Goal: Task Accomplishment & Management: Use online tool/utility

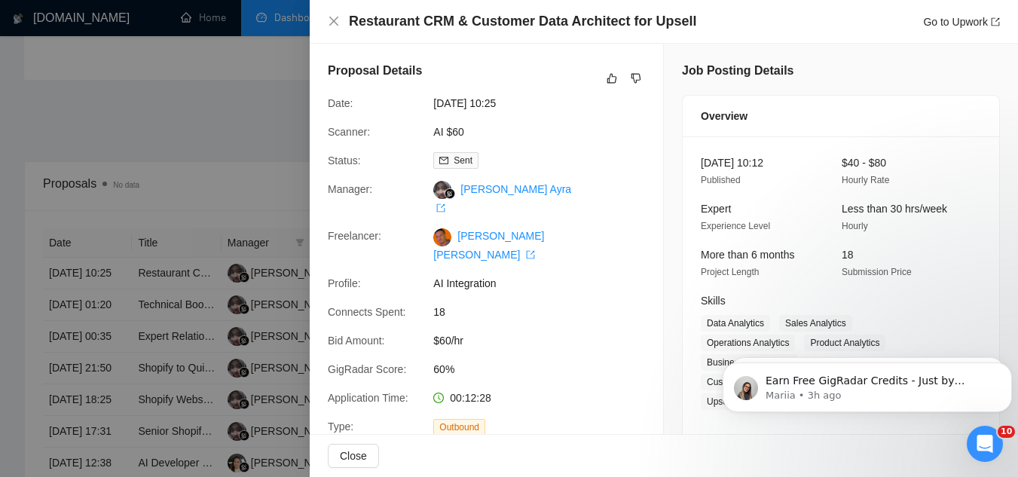
click at [282, 69] on div at bounding box center [509, 238] width 1018 height 477
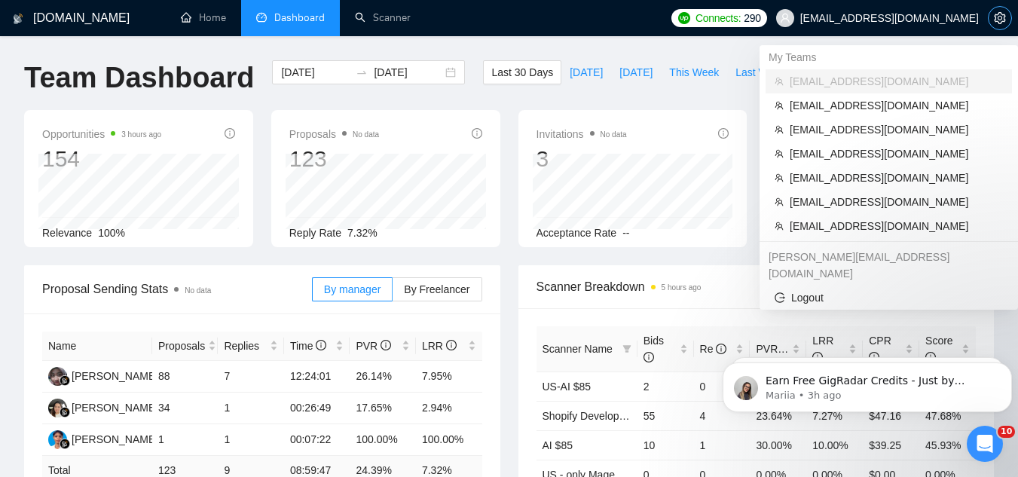
click at [997, 15] on icon "setting" at bounding box center [999, 18] width 11 height 12
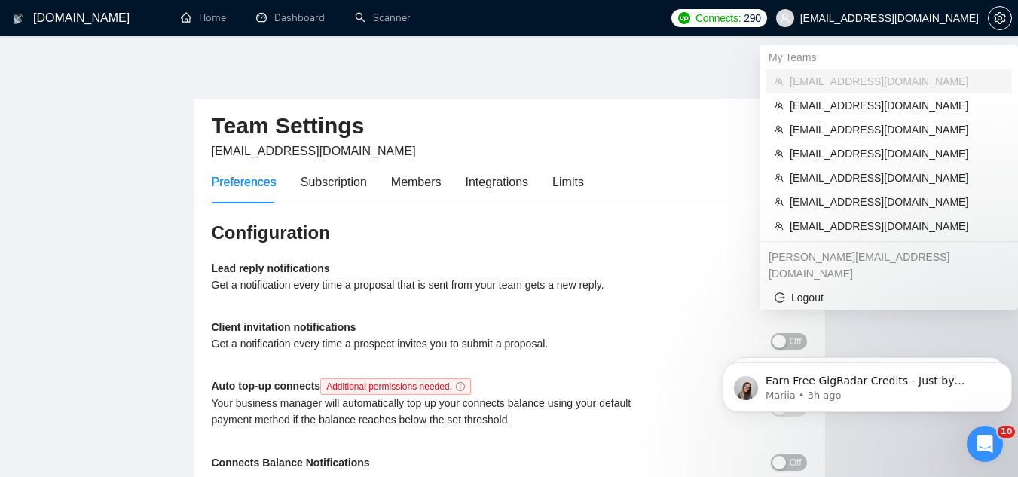
click at [928, 18] on span "[EMAIL_ADDRESS][DOMAIN_NAME]" at bounding box center [889, 18] width 179 height 0
click at [836, 228] on span "[EMAIL_ADDRESS][DOMAIN_NAME]" at bounding box center [895, 226] width 213 height 17
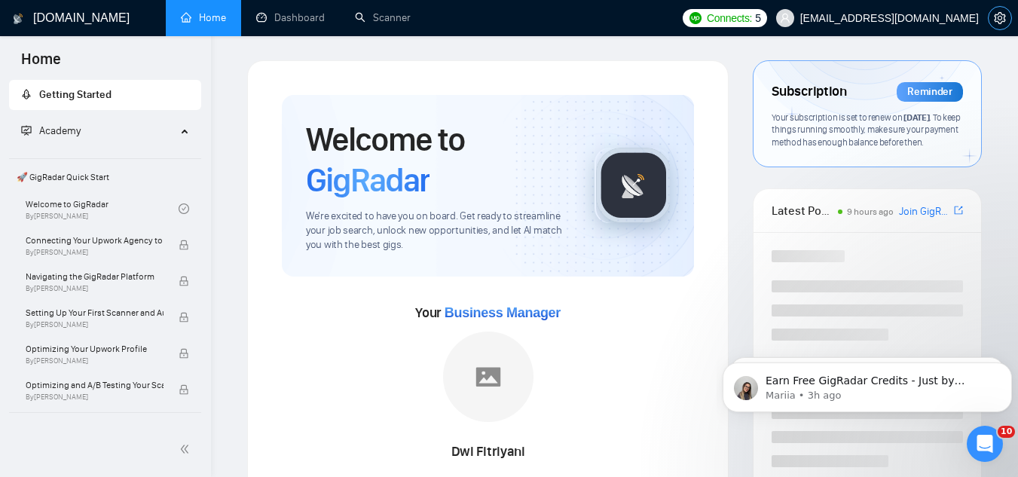
click at [1002, 23] on icon "setting" at bounding box center [1000, 18] width 12 height 12
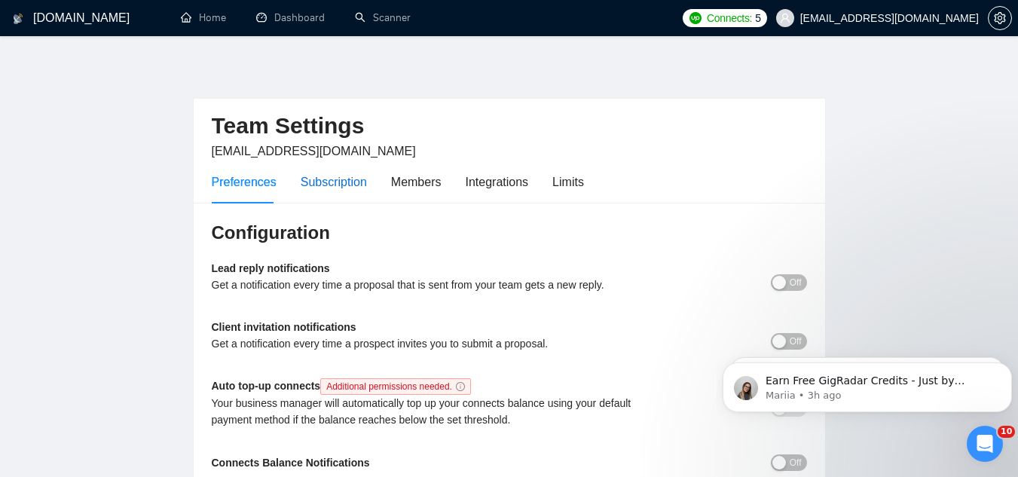
click at [351, 185] on div "Subscription" at bounding box center [334, 182] width 66 height 19
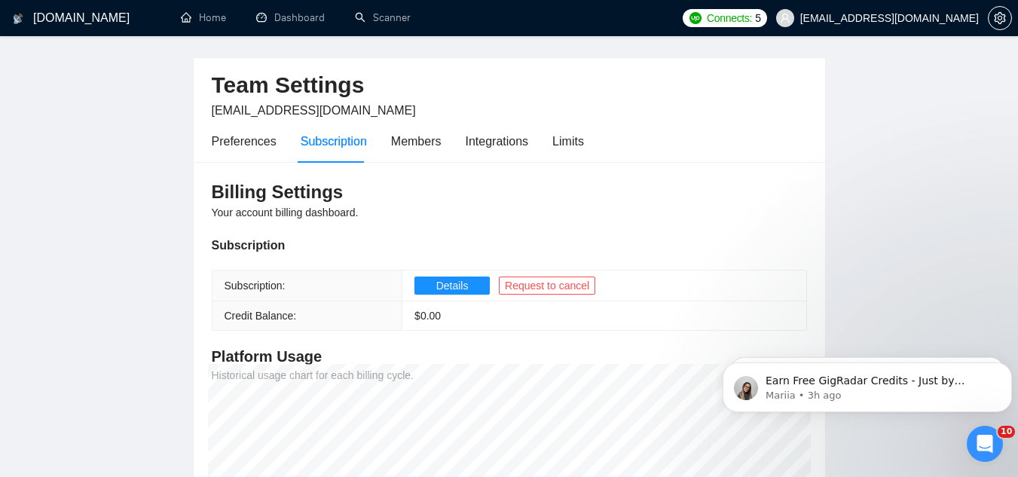
scroll to position [75, 0]
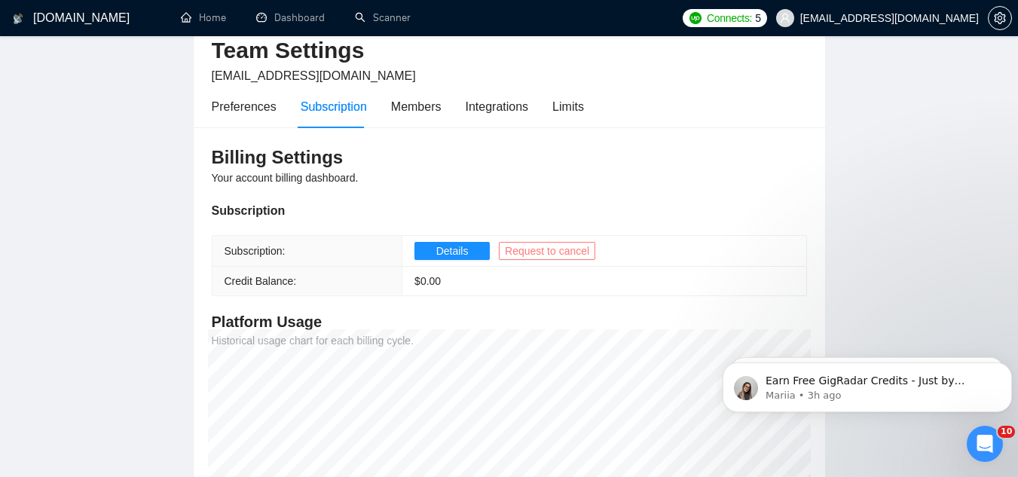
click at [538, 250] on span "Request to cancel" at bounding box center [547, 251] width 84 height 17
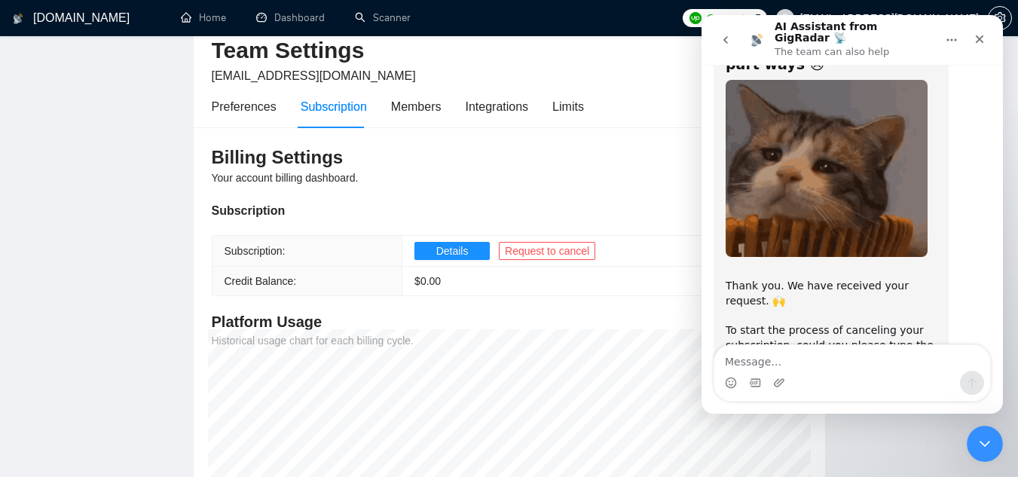
scroll to position [132, 0]
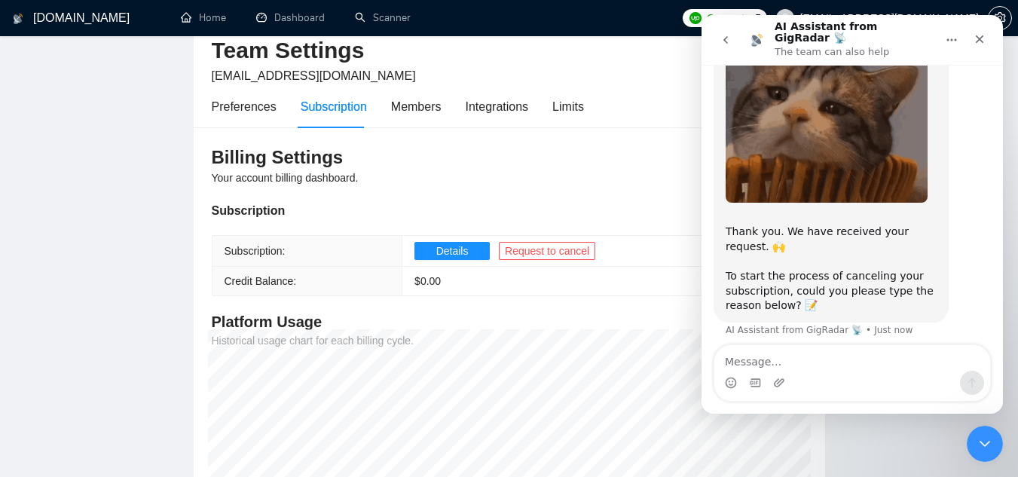
click at [746, 356] on textarea "Message…" at bounding box center [852, 358] width 276 height 26
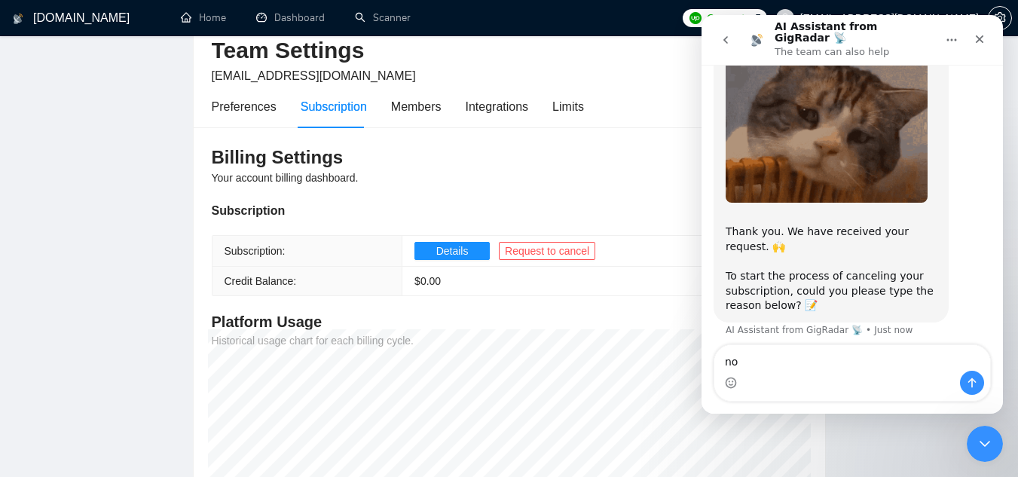
type textarea "n"
type textarea "c"
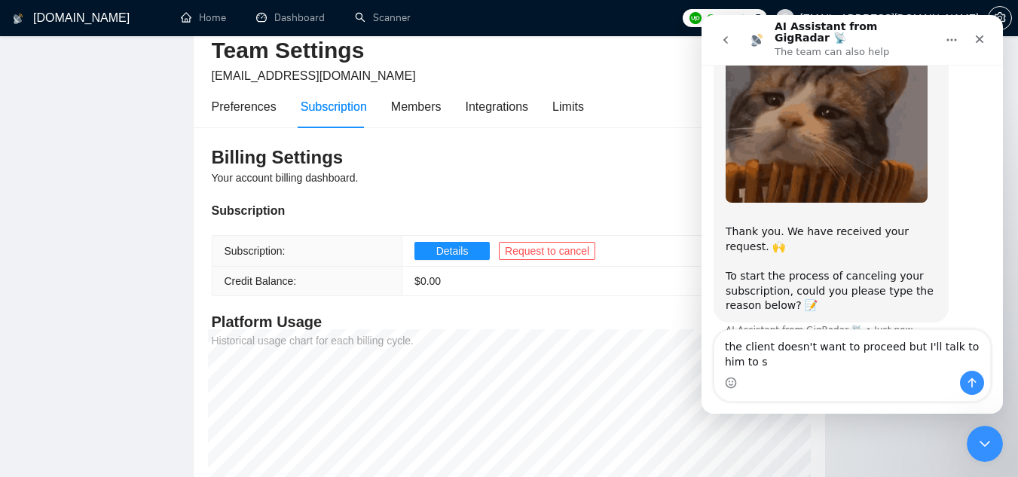
scroll to position [147, 0]
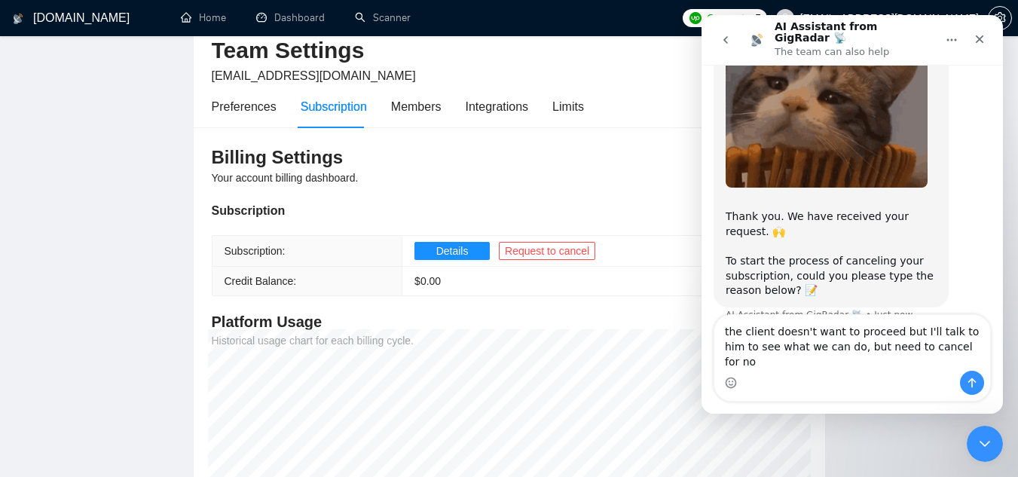
type textarea "the client doesn't want to proceed but I'll talk to him to see what we can do, …"
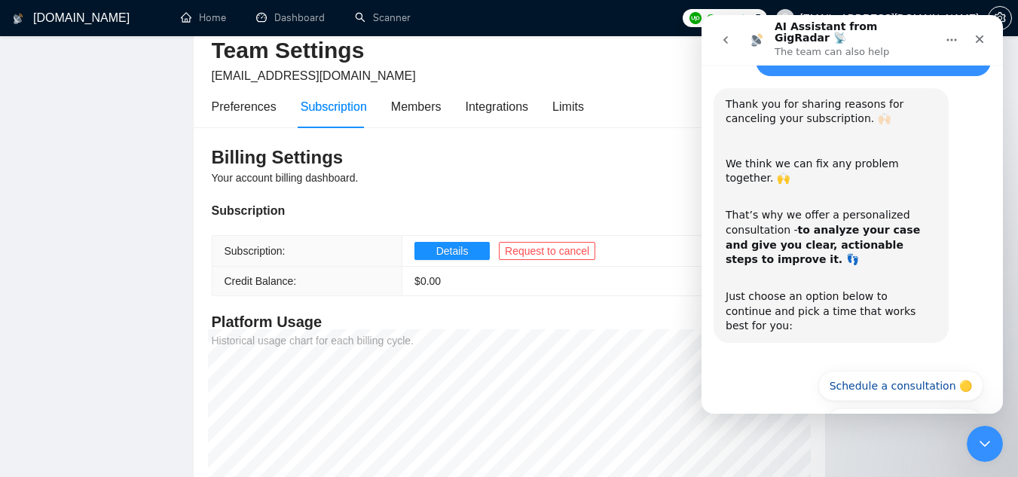
scroll to position [464, 0]
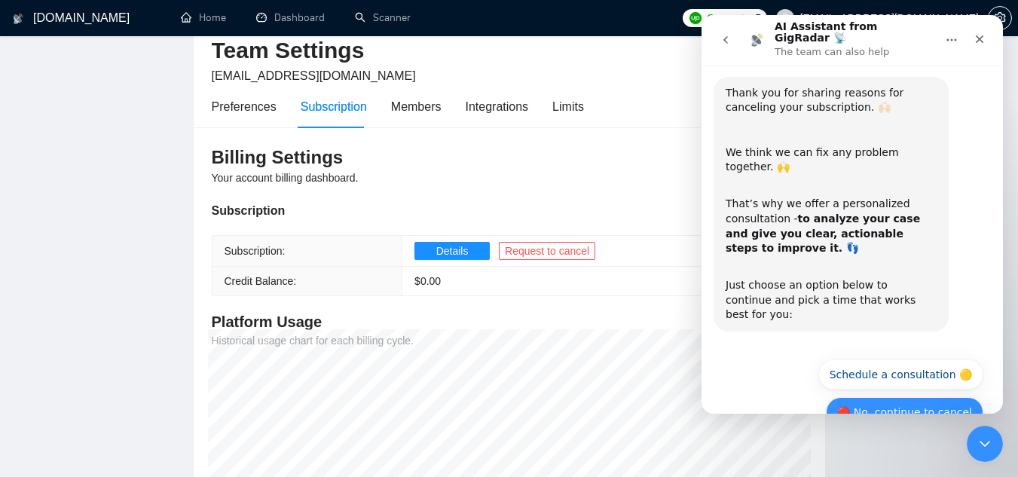
click at [897, 397] on button "🔴 No, continue to cancel" at bounding box center [904, 412] width 157 height 30
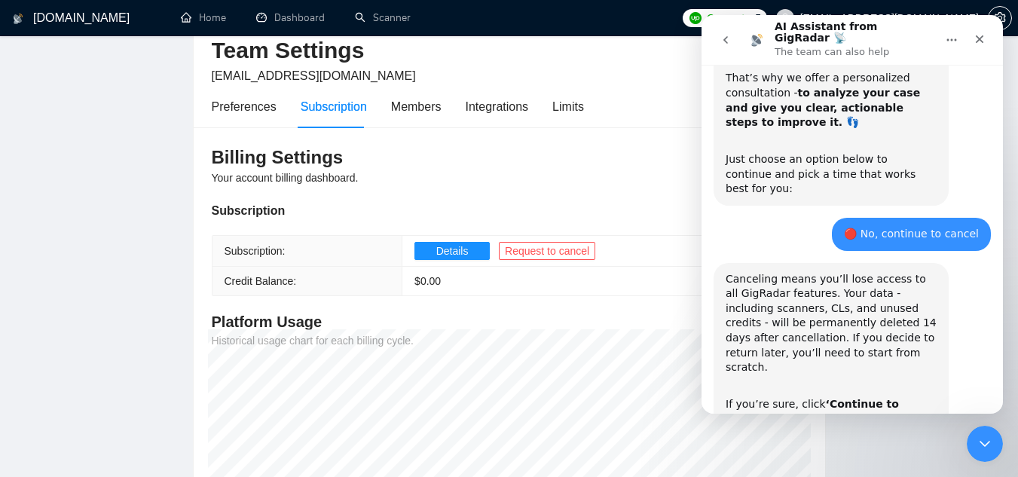
scroll to position [643, 0]
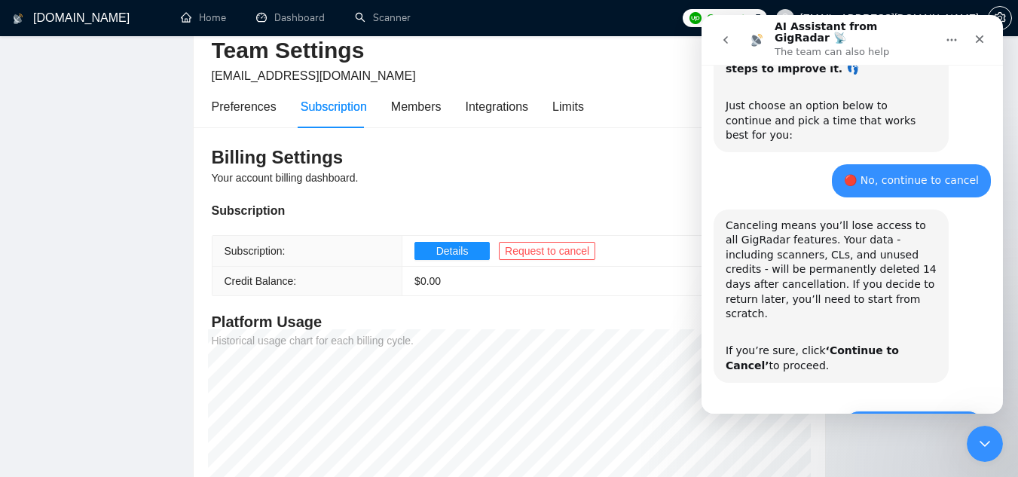
click at [905, 411] on button "🔴 Continue to Cancel" at bounding box center [913, 426] width 139 height 30
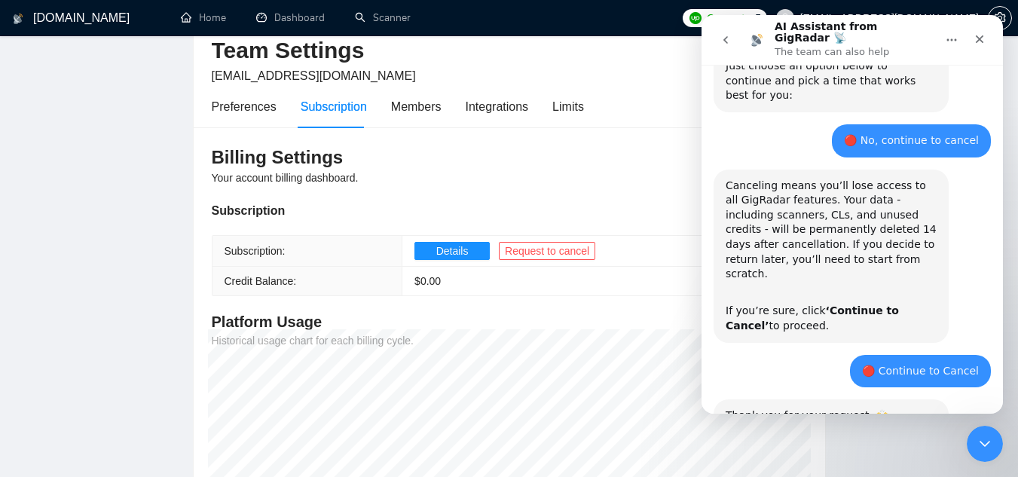
scroll to position [753, 0]
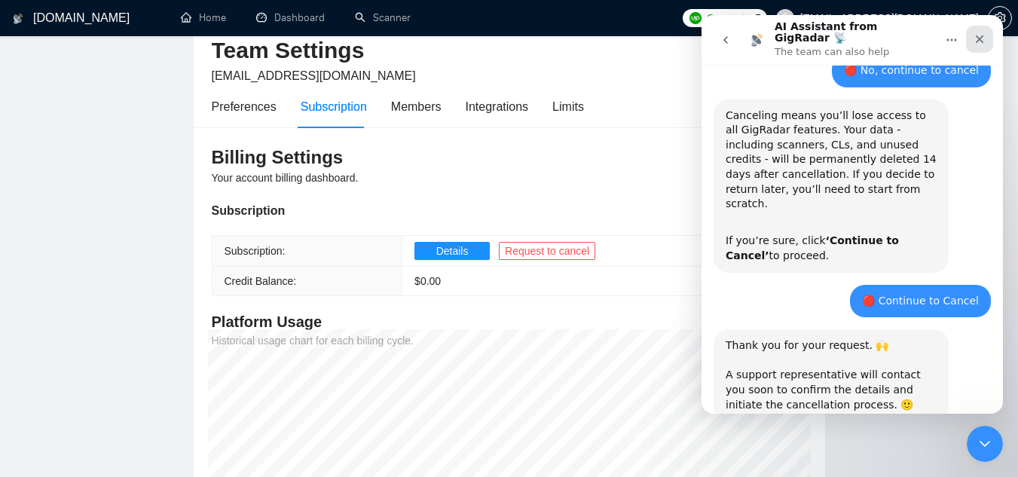
click at [982, 40] on icon "Close" at bounding box center [979, 39] width 12 height 12
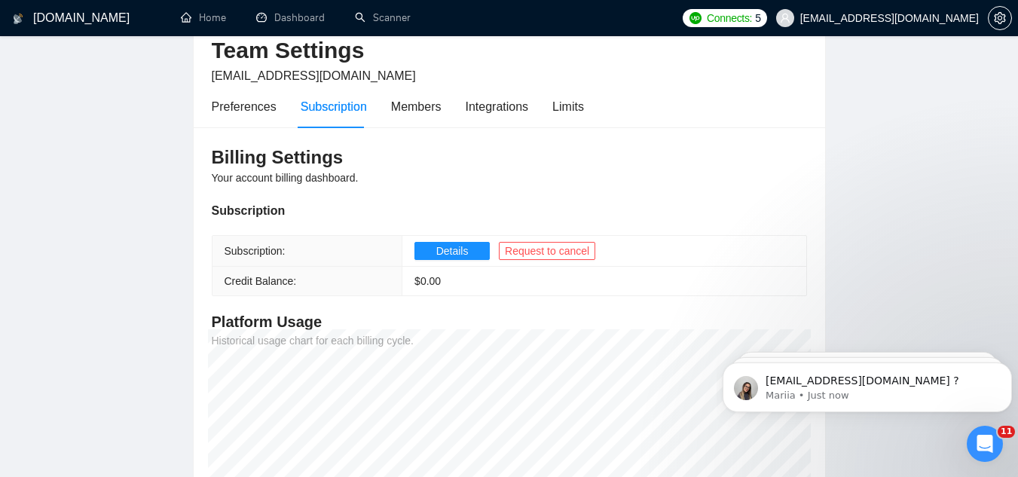
scroll to position [995, 0]
click at [858, 383] on p "[EMAIL_ADDRESS][DOMAIN_NAME] ?" at bounding box center [878, 381] width 227 height 15
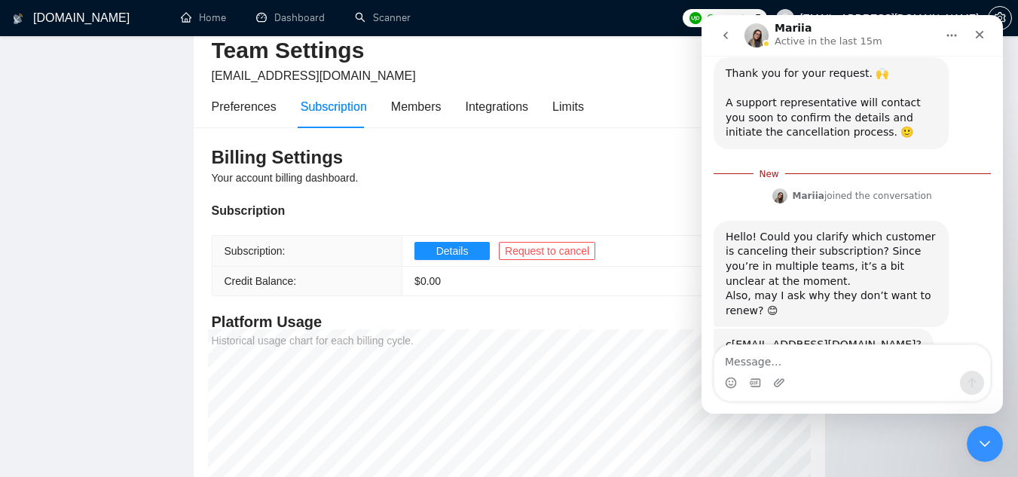
scroll to position [1020, 0]
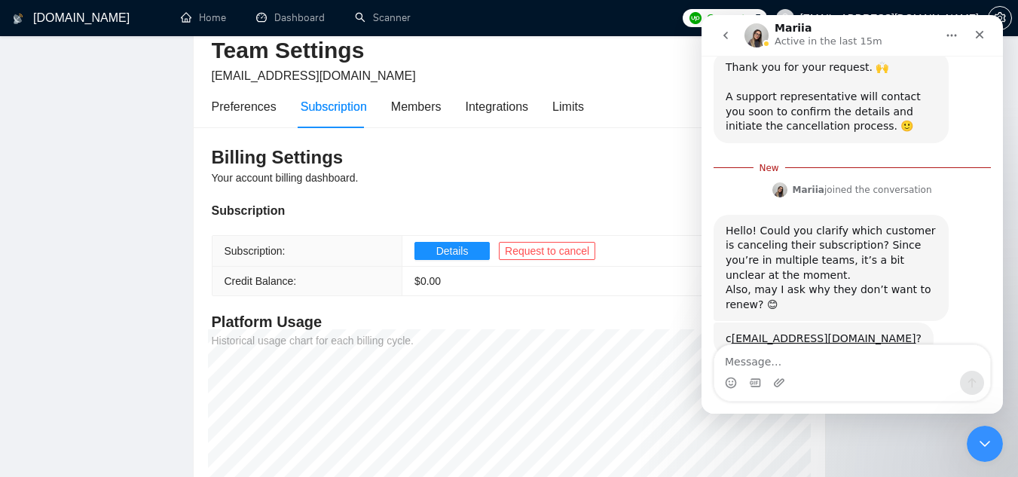
click at [832, 362] on textarea "Message…" at bounding box center [852, 358] width 276 height 26
type textarea "yes"
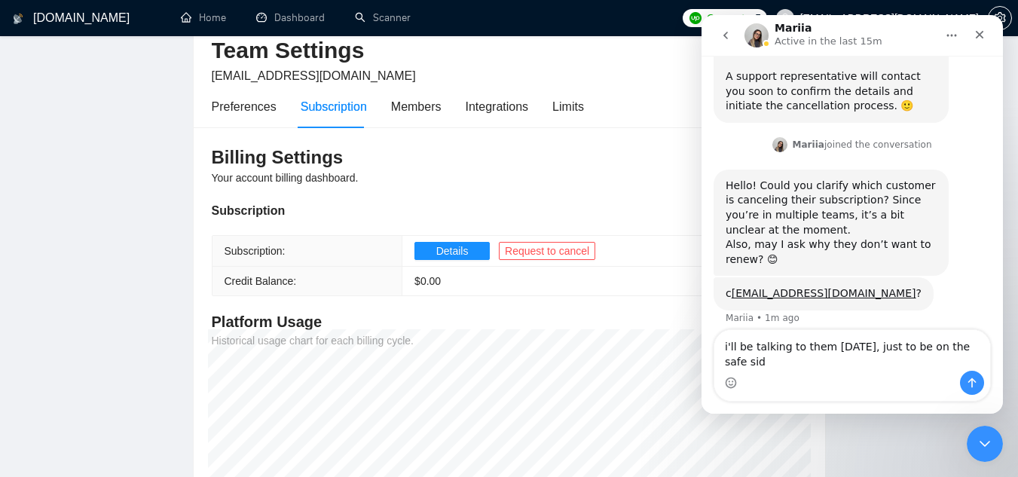
scroll to position [1055, 0]
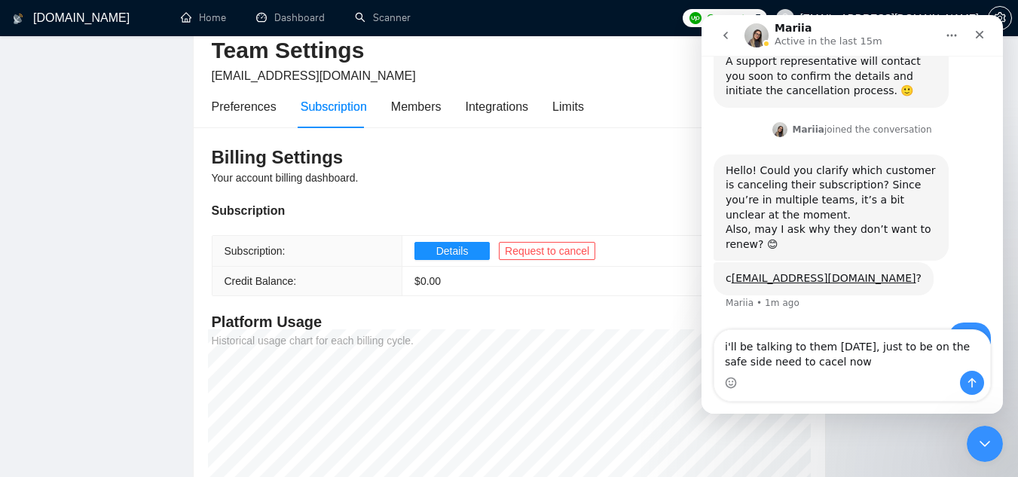
type textarea "i'll be talking to them [DATE], just to be on the safe side need to cancel now"
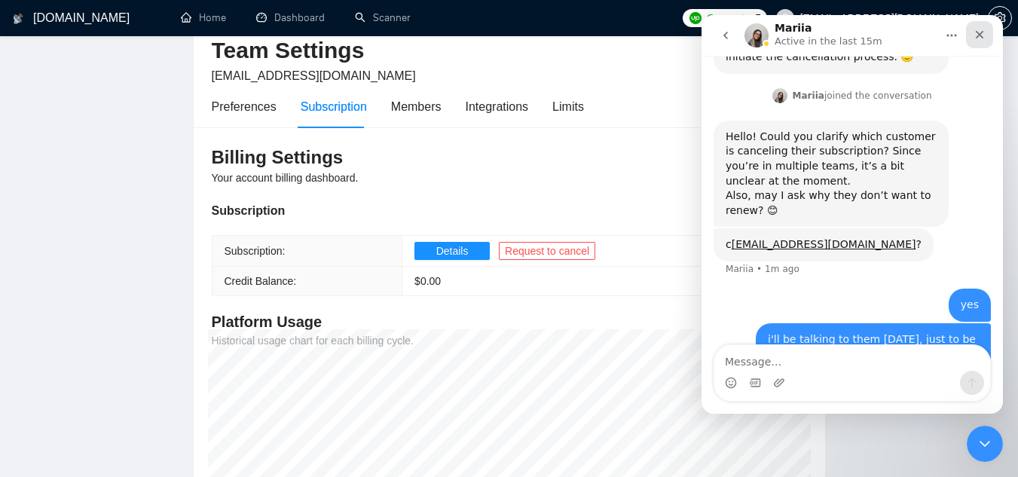
click at [985, 34] on icon "Close" at bounding box center [979, 35] width 12 height 12
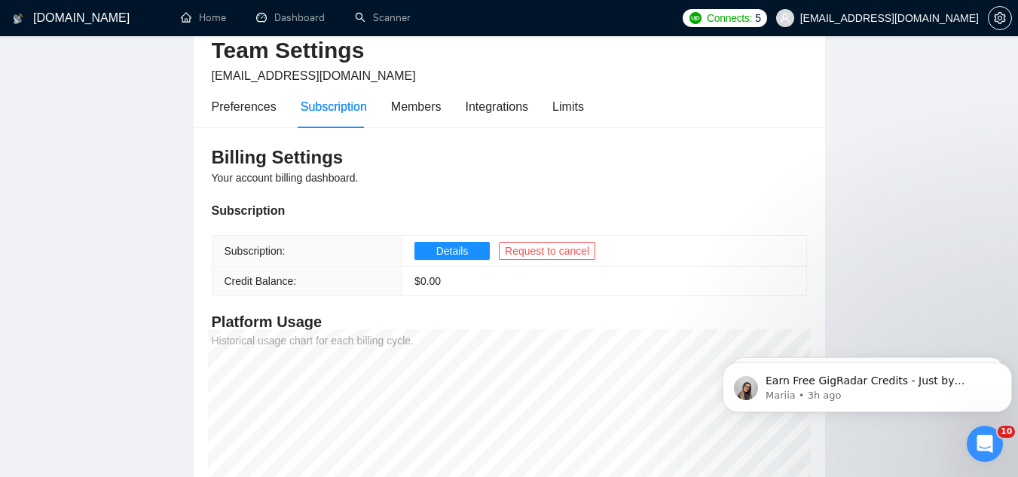
scroll to position [1147, 0]
click at [307, 11] on link "Dashboard" at bounding box center [290, 17] width 69 height 13
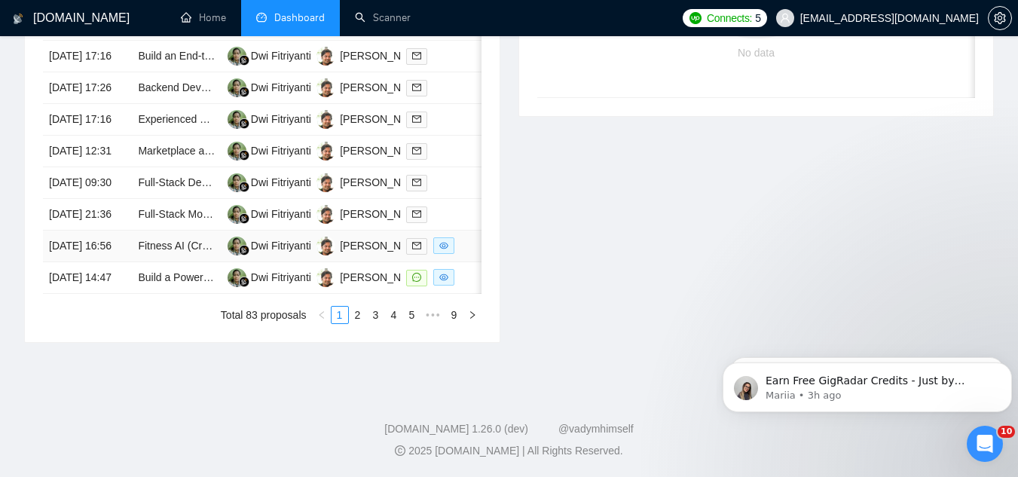
scroll to position [829, 0]
click at [175, 283] on link "Build a Powerful Form for Making Grant applications" at bounding box center [260, 277] width 244 height 12
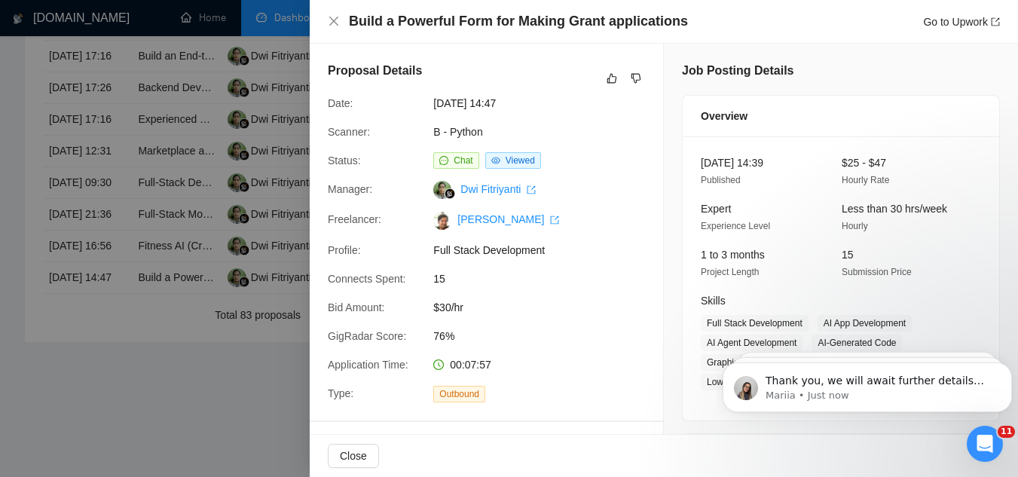
click at [102, 416] on div at bounding box center [509, 238] width 1018 height 477
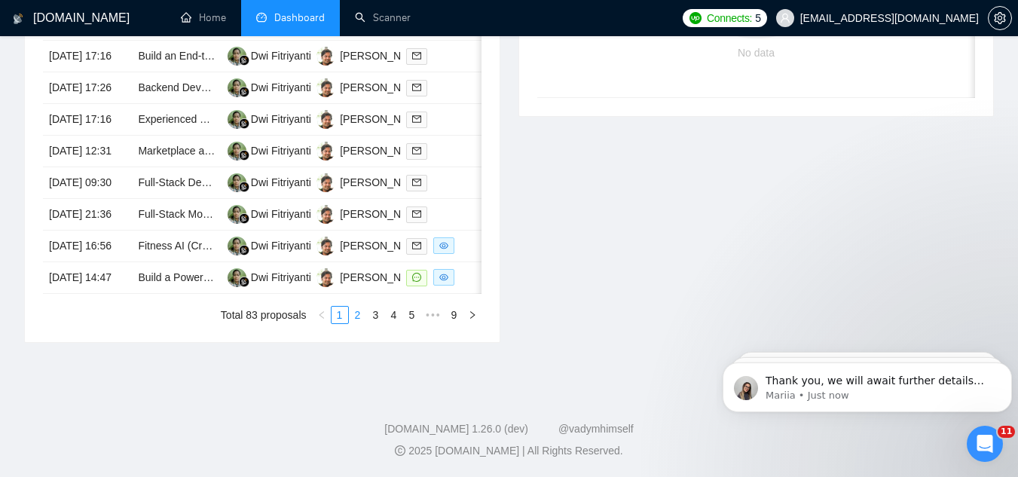
click at [357, 323] on link "2" at bounding box center [358, 315] width 17 height 17
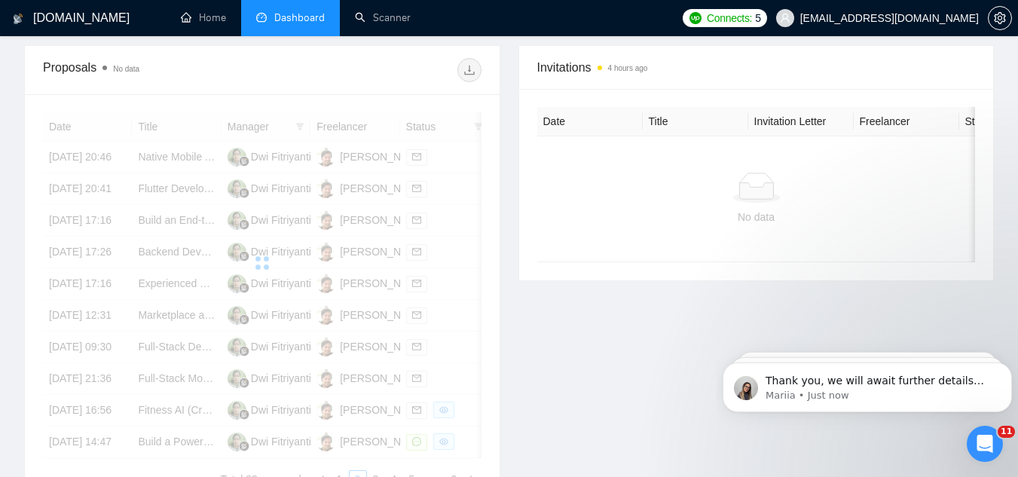
scroll to position [527, 0]
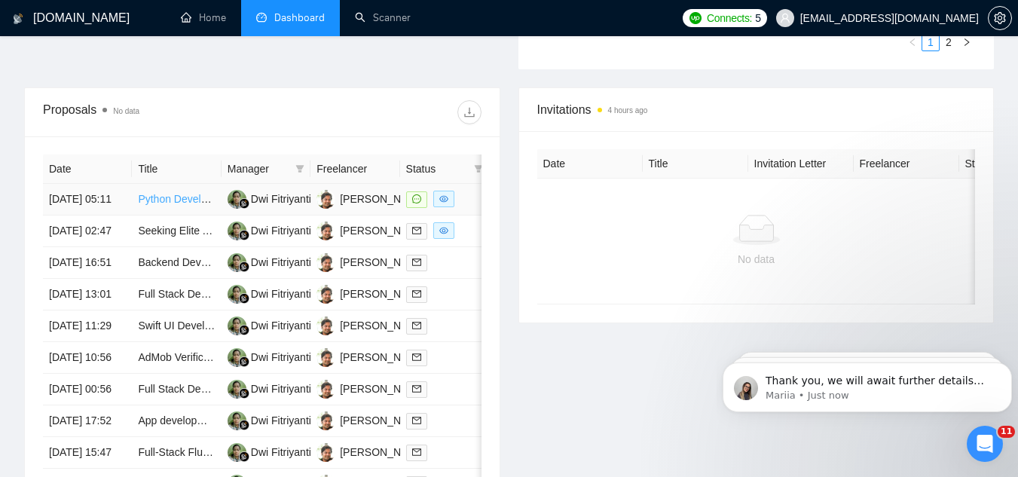
click at [179, 205] on link "Python Developer for Windows Desktop Launcher App with [PERSON_NAME] Integration" at bounding box center [347, 199] width 419 height 12
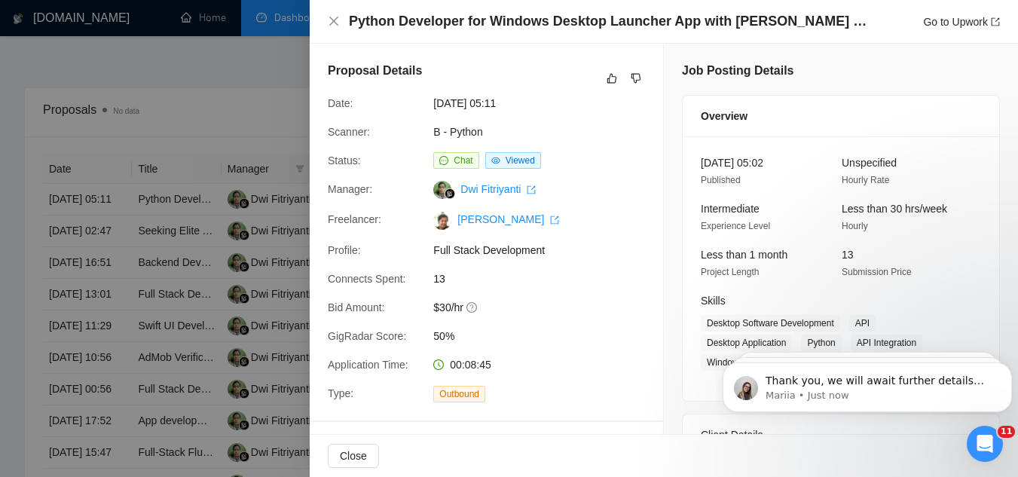
click at [294, 95] on div at bounding box center [509, 238] width 1018 height 477
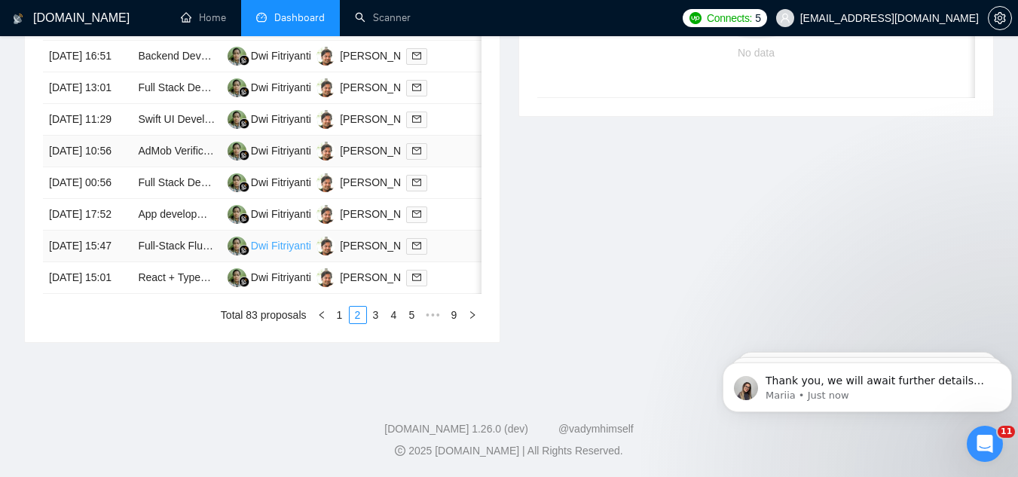
scroll to position [888, 0]
click at [376, 316] on link "3" at bounding box center [376, 315] width 17 height 17
click at [390, 316] on link "4" at bounding box center [394, 315] width 17 height 17
click at [391, 318] on link "5" at bounding box center [394, 315] width 17 height 17
click at [392, 316] on link "6" at bounding box center [394, 315] width 17 height 17
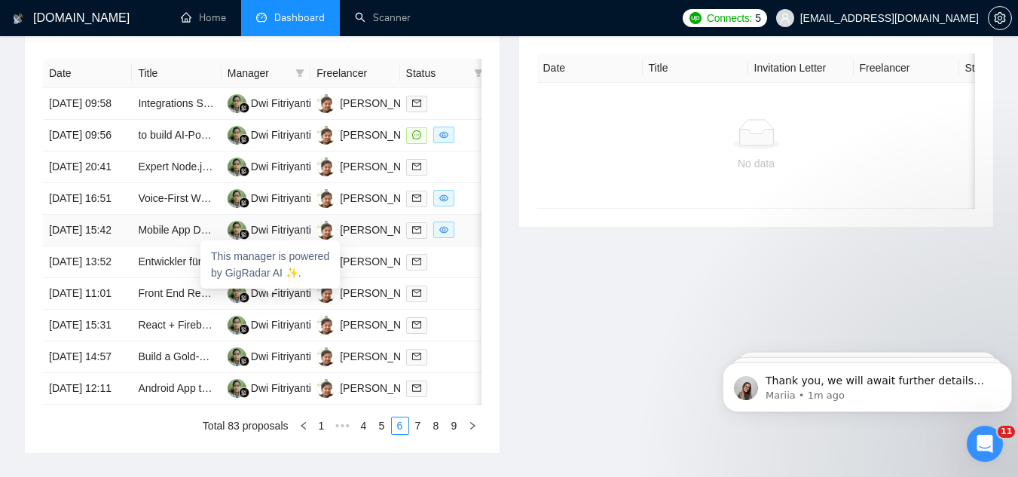
scroll to position [587, 0]
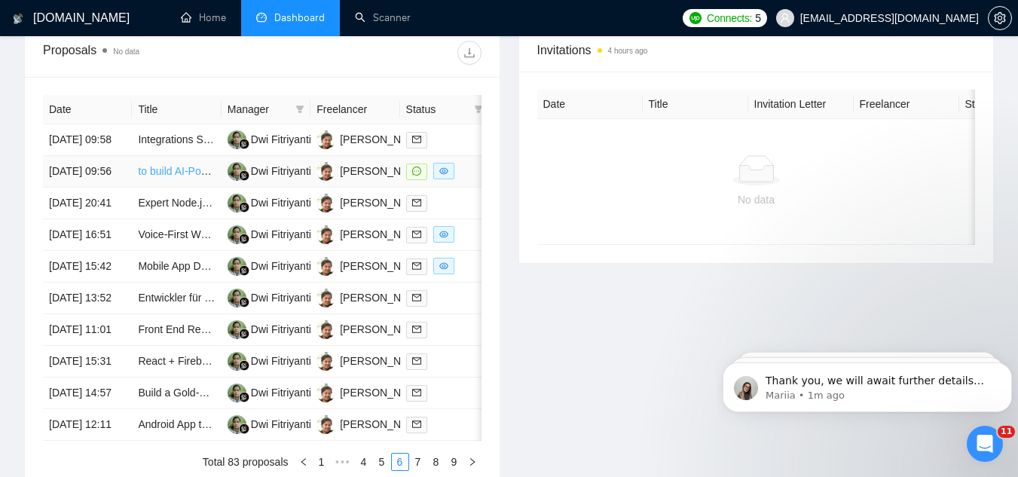
click at [170, 177] on link "to build AI-Powered Resume Platform & Job Tracker" at bounding box center [260, 171] width 244 height 12
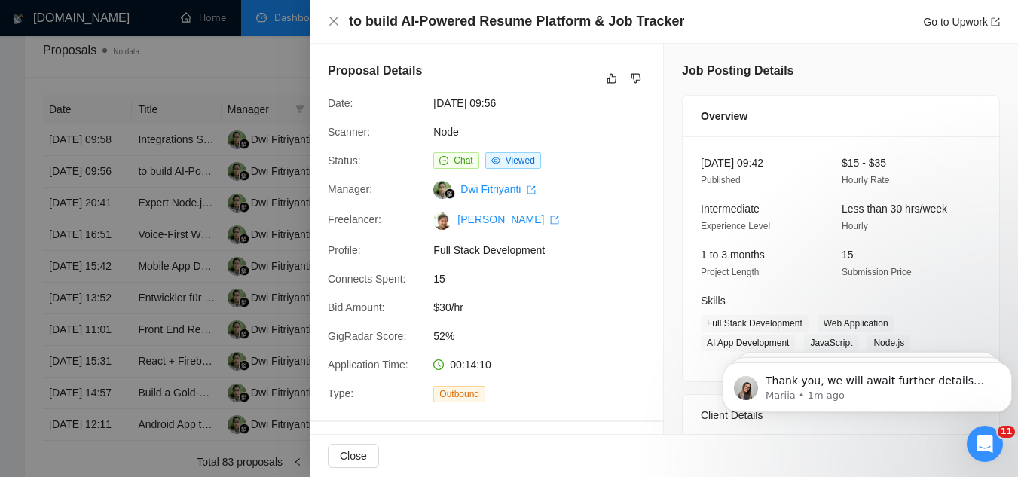
click at [282, 65] on div at bounding box center [509, 238] width 1018 height 477
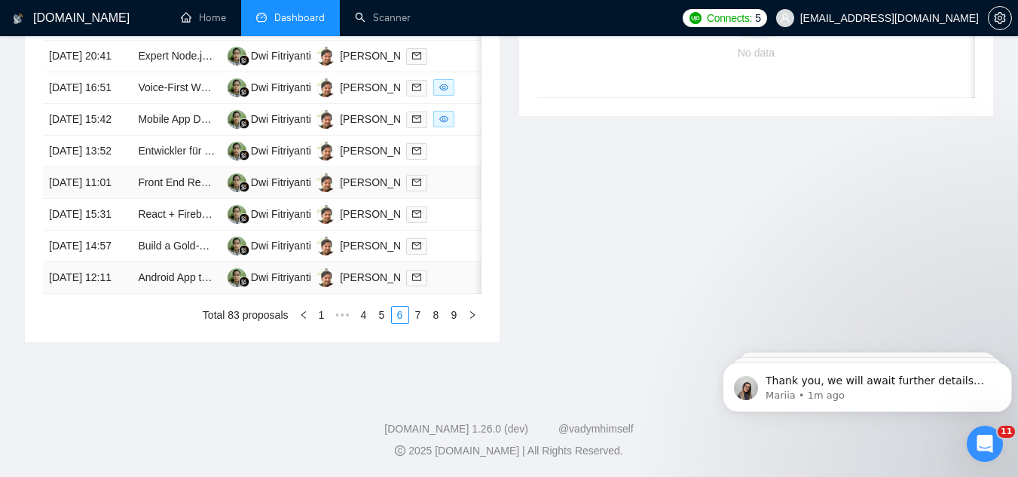
scroll to position [888, 0]
click at [412, 316] on link "7" at bounding box center [418, 315] width 17 height 17
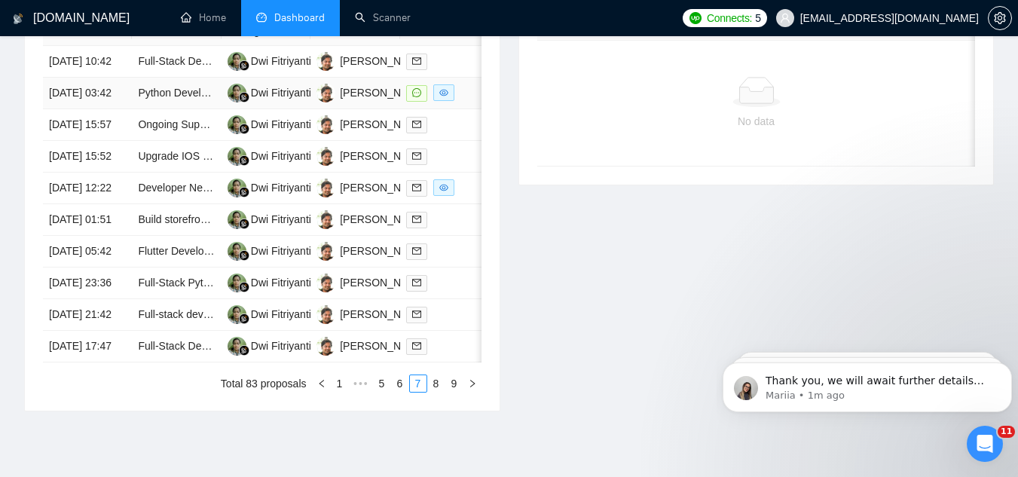
scroll to position [662, 0]
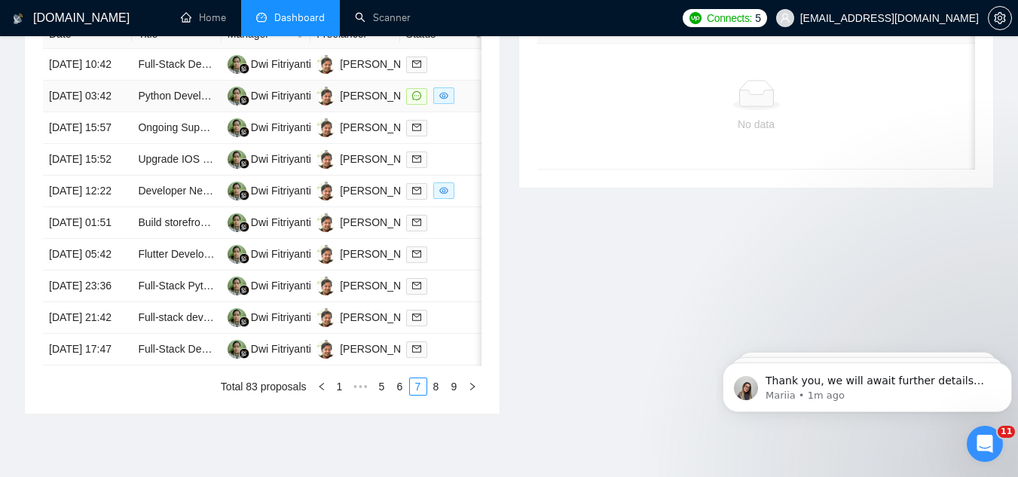
click at [156, 112] on td "Python Developer for SaaS" at bounding box center [176, 97] width 89 height 32
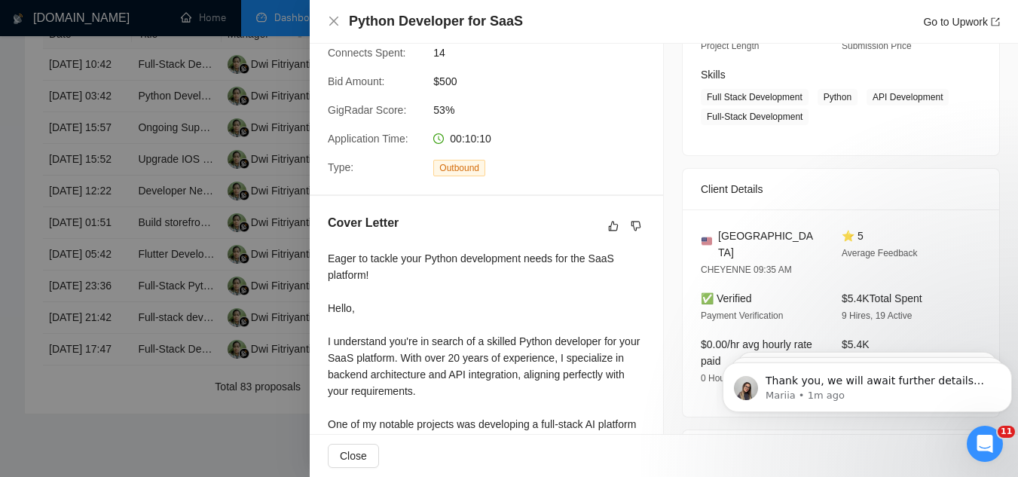
scroll to position [151, 0]
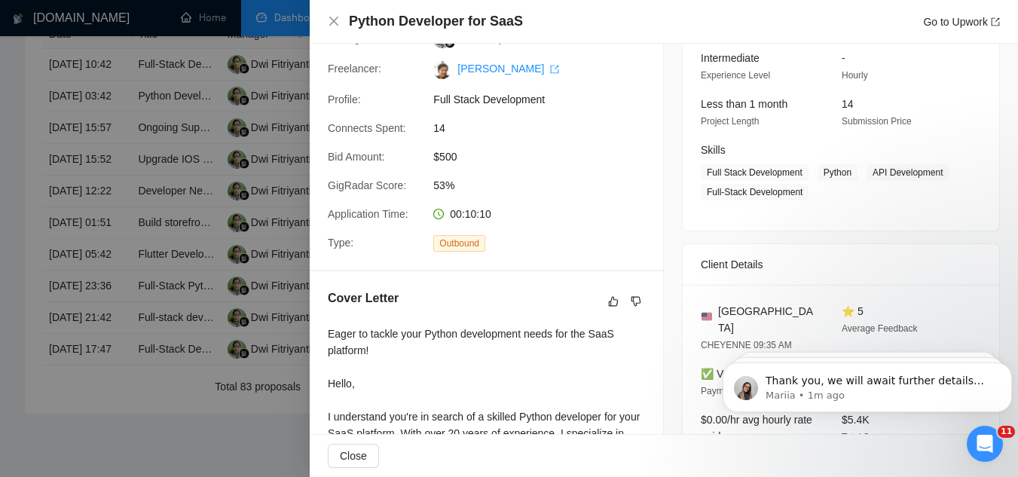
click at [166, 140] on div at bounding box center [509, 238] width 1018 height 477
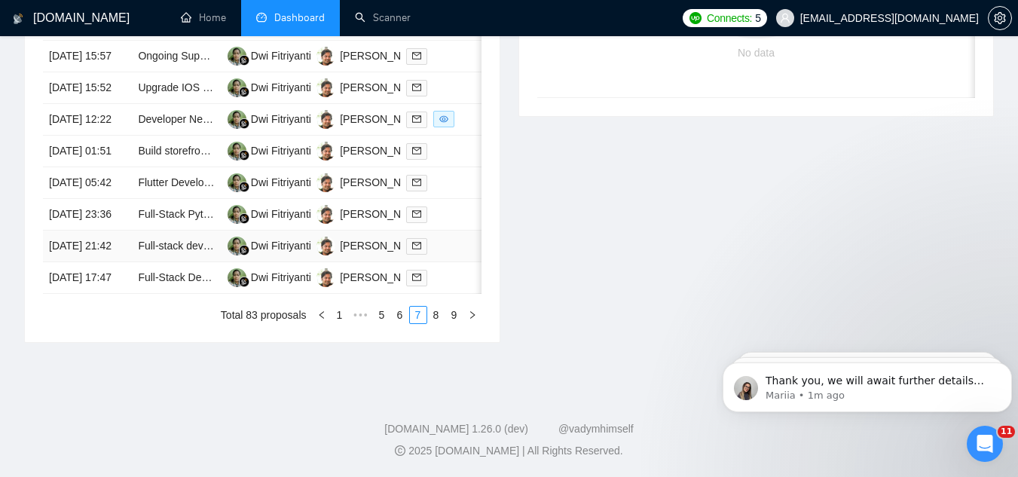
scroll to position [888, 0]
click at [438, 314] on link "8" at bounding box center [436, 315] width 17 height 17
click at [450, 316] on link "9" at bounding box center [454, 315] width 17 height 17
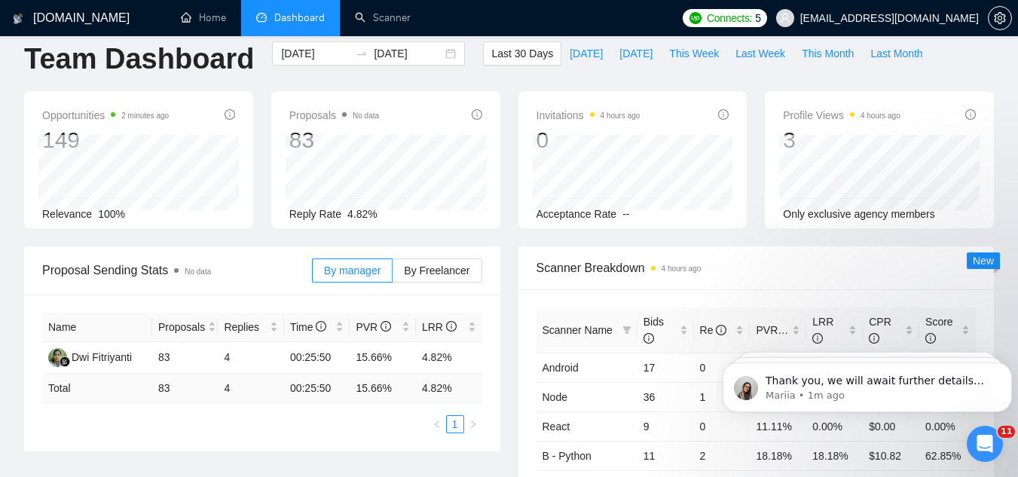
scroll to position [0, 0]
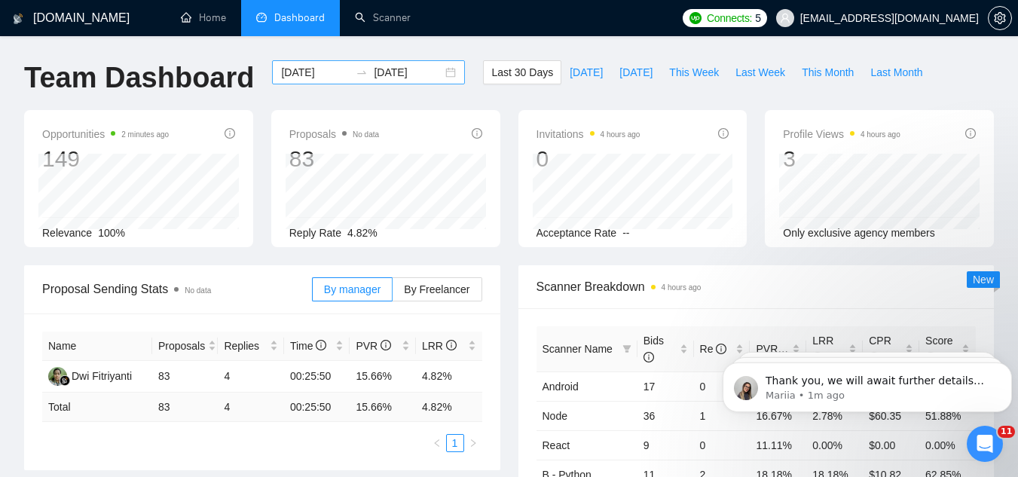
click at [294, 70] on input "[DATE]" at bounding box center [315, 72] width 69 height 17
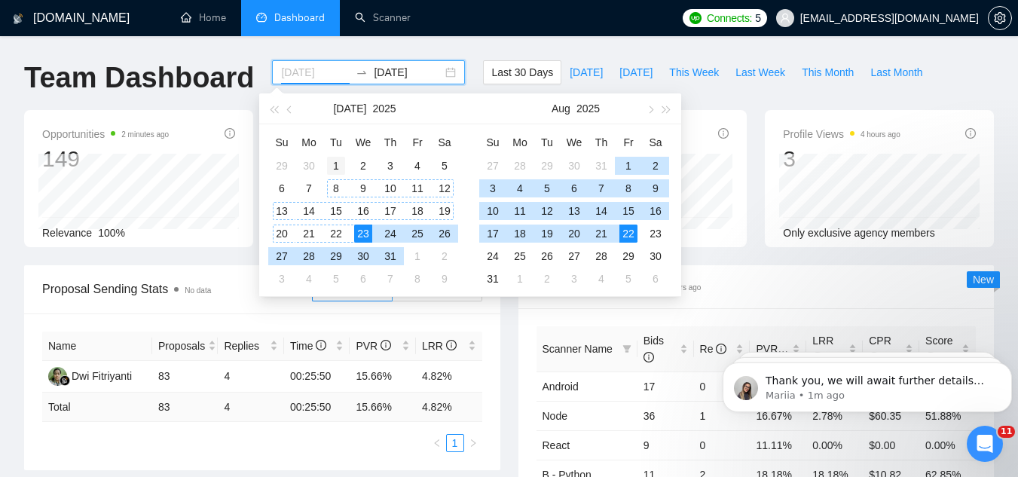
type input "[DATE]"
click at [334, 163] on div "1" at bounding box center [336, 166] width 18 height 18
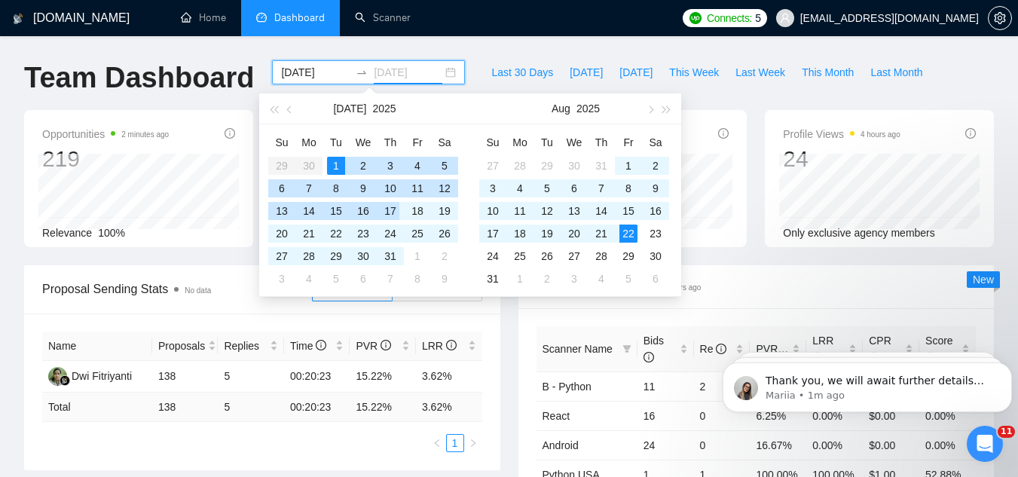
click at [392, 211] on div "17" at bounding box center [390, 211] width 18 height 18
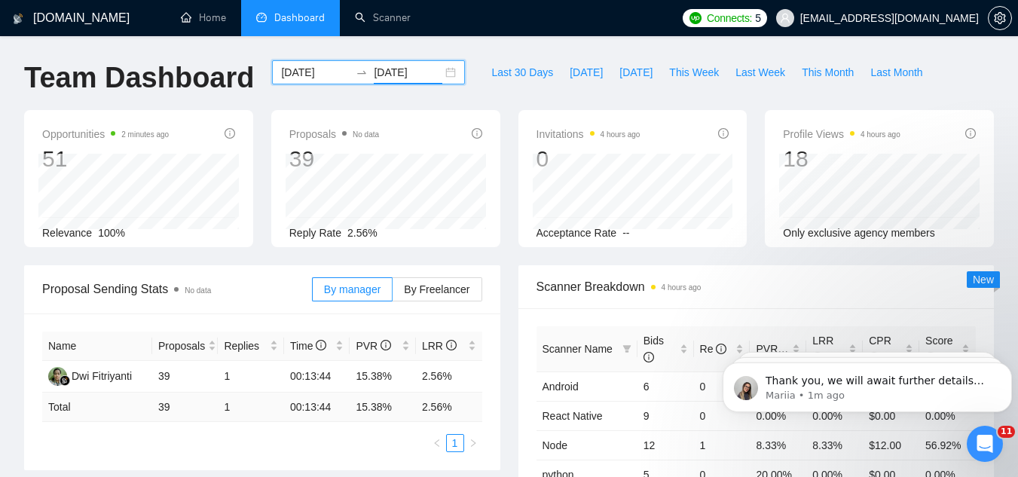
click at [395, 70] on input "[DATE]" at bounding box center [408, 72] width 69 height 17
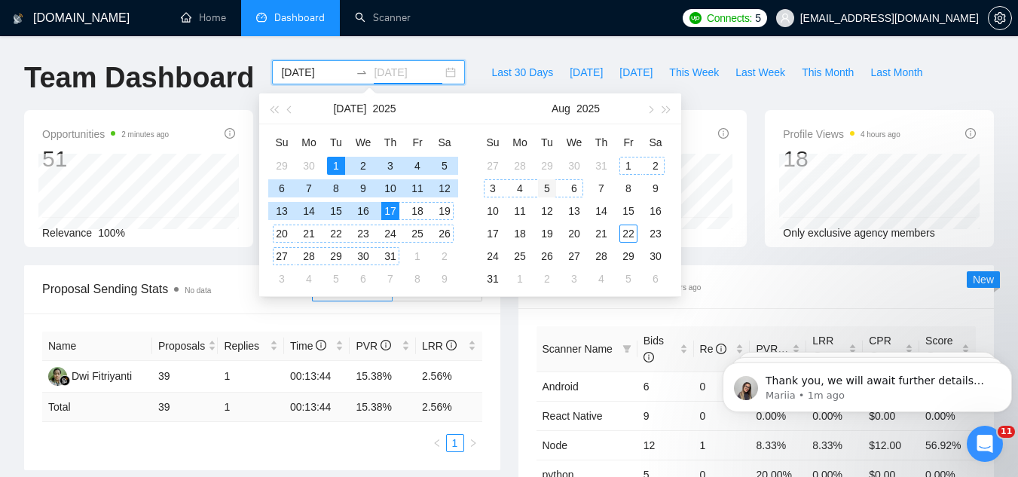
type input "[DATE]"
click at [550, 186] on div "5" at bounding box center [547, 188] width 18 height 18
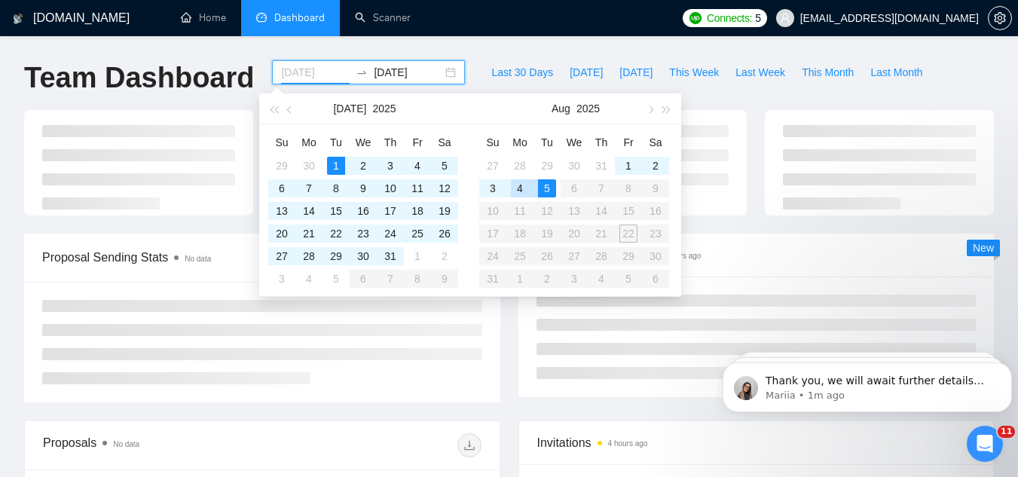
type input "[DATE]"
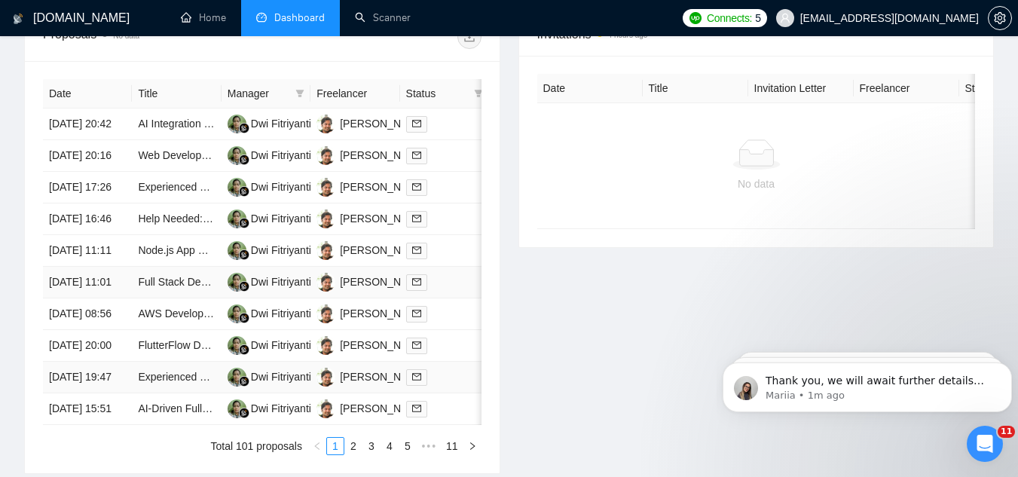
scroll to position [888, 0]
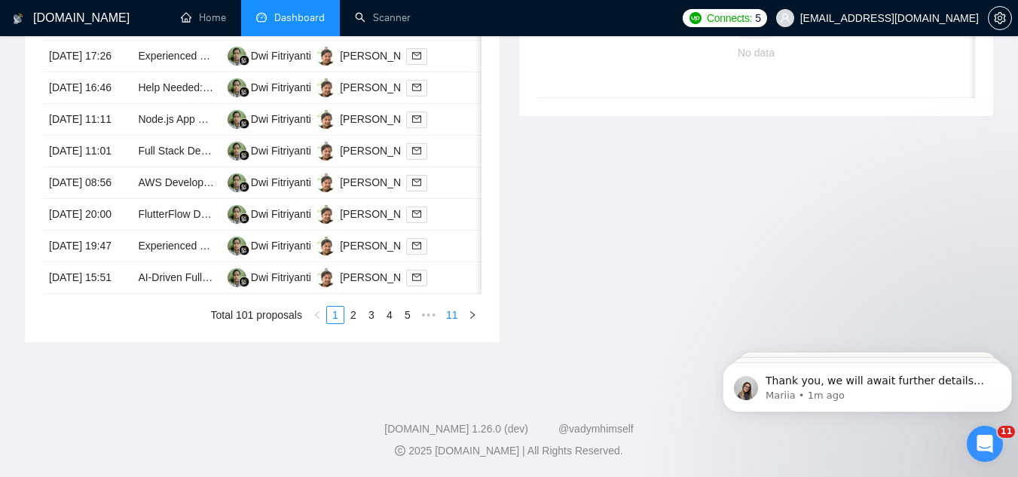
click at [448, 316] on link "11" at bounding box center [451, 315] width 21 height 17
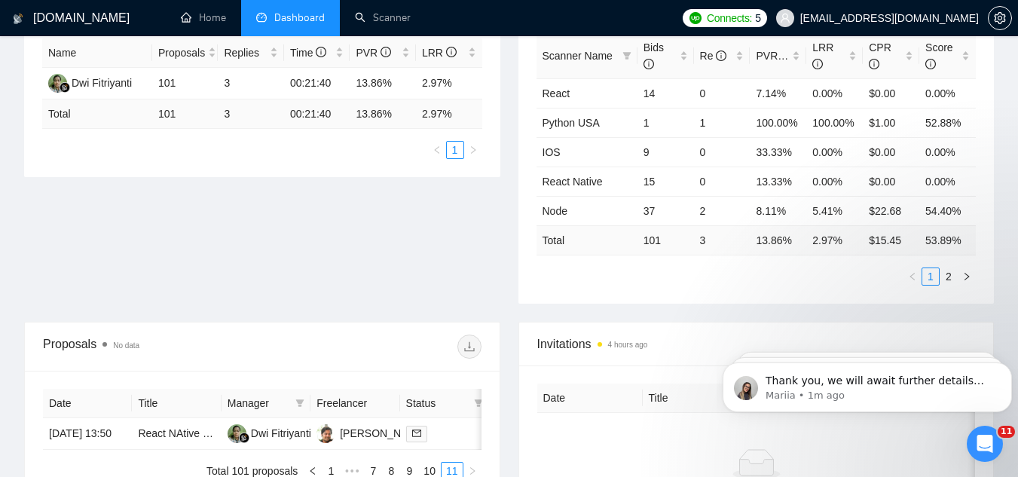
scroll to position [519, 0]
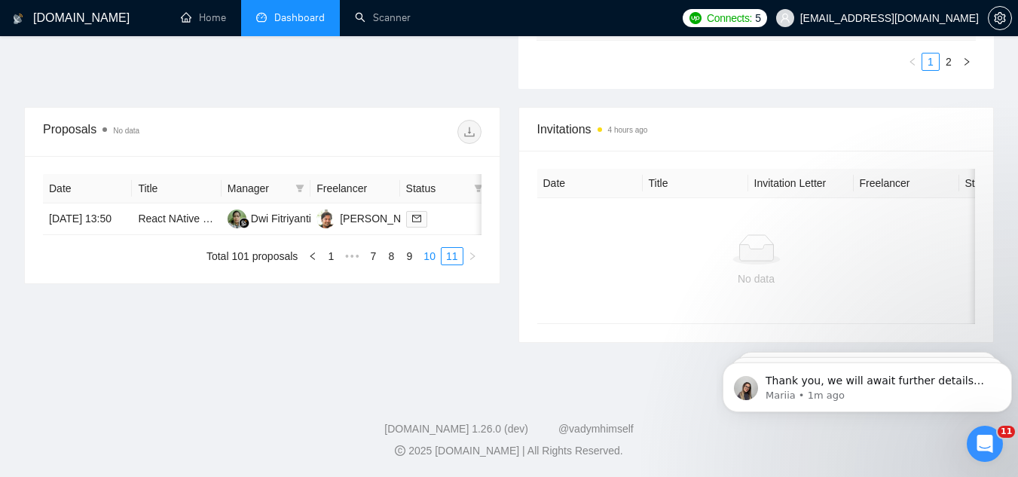
click at [430, 264] on link "10" at bounding box center [429, 256] width 21 height 17
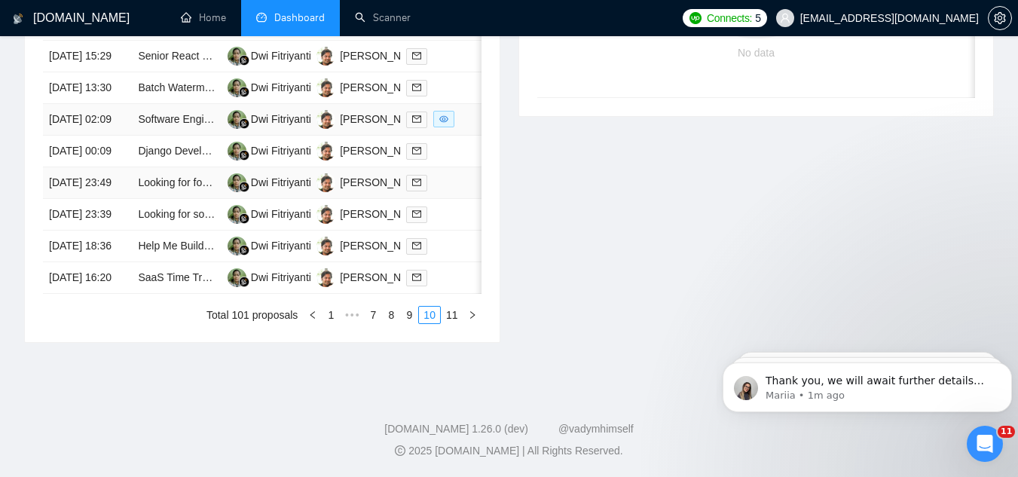
scroll to position [888, 0]
click at [405, 312] on link "9" at bounding box center [409, 315] width 17 height 17
click at [395, 316] on link "8" at bounding box center [391, 315] width 17 height 17
click at [162, 240] on link "AWS Bedrock Flow Creation with Data Automation" at bounding box center [256, 246] width 236 height 12
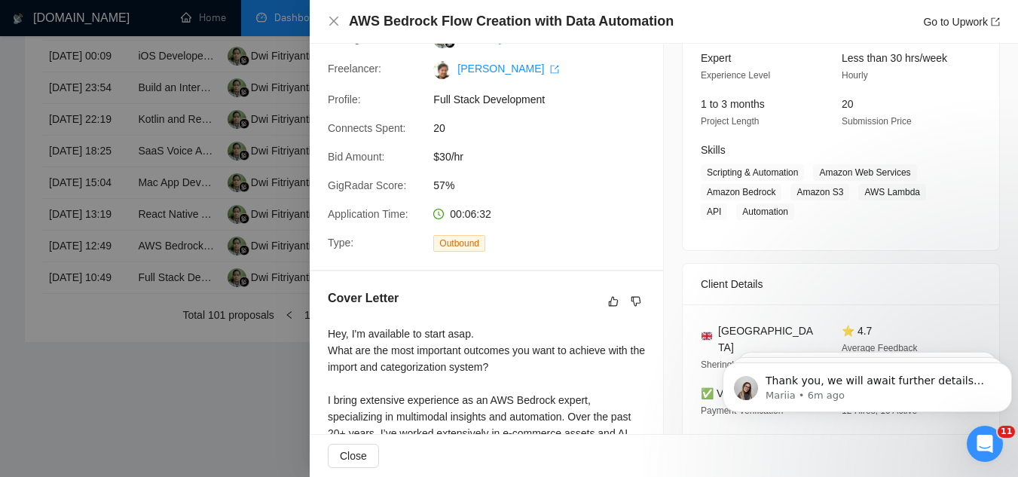
click at [267, 366] on div at bounding box center [509, 238] width 1018 height 477
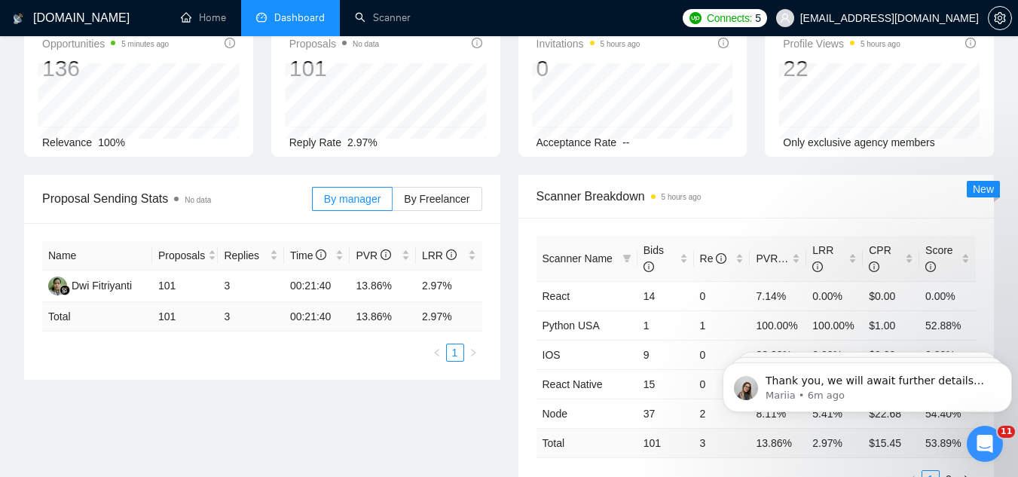
scroll to position [0, 0]
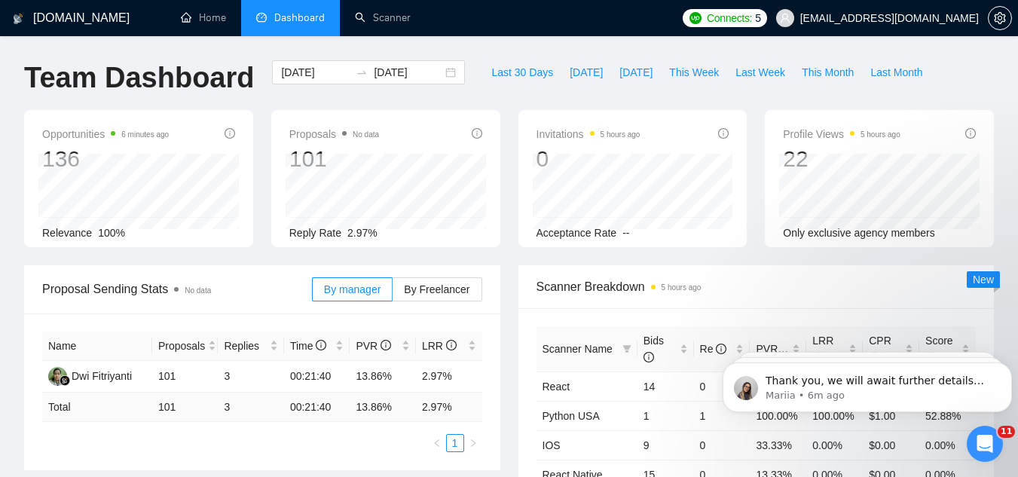
click at [905, 18] on span "[EMAIL_ADDRESS][DOMAIN_NAME]" at bounding box center [889, 18] width 179 height 0
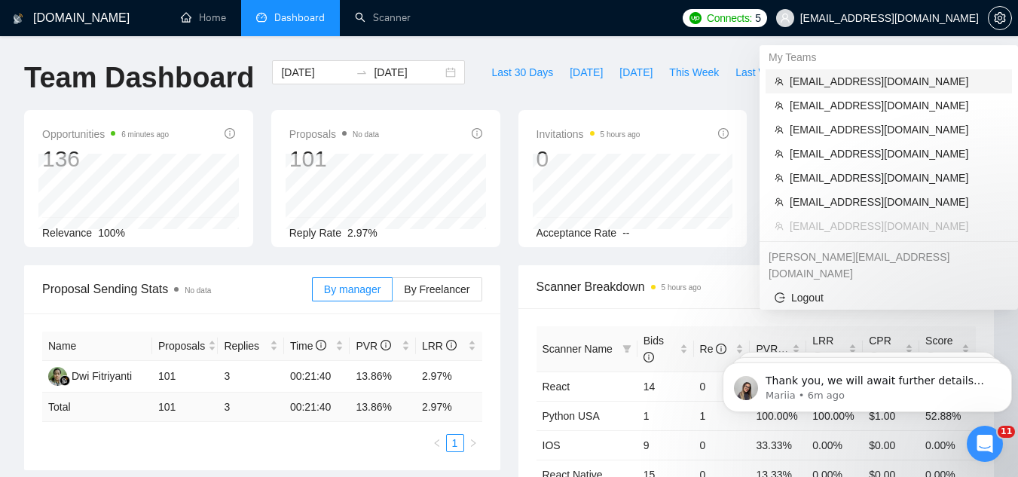
click at [872, 85] on span "[EMAIL_ADDRESS][DOMAIN_NAME]" at bounding box center [895, 81] width 213 height 17
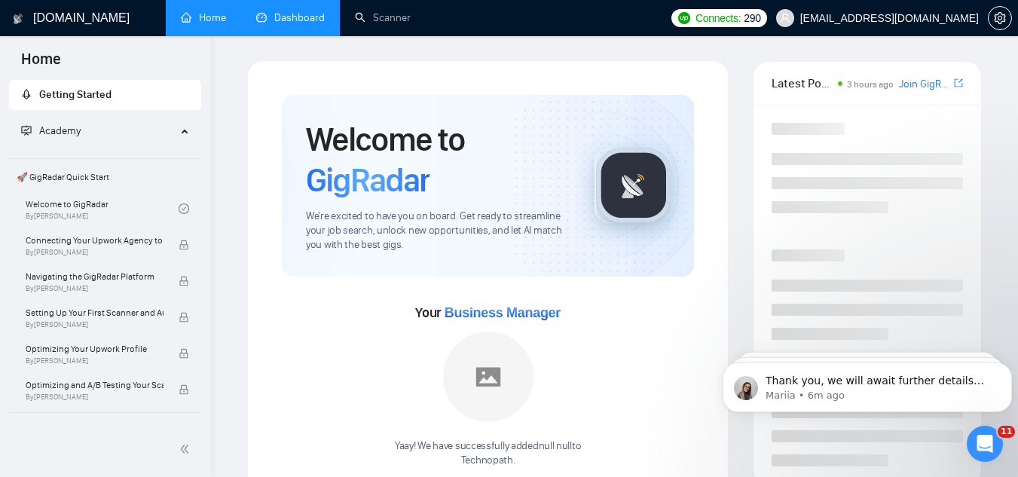
click at [296, 20] on link "Dashboard" at bounding box center [290, 17] width 69 height 13
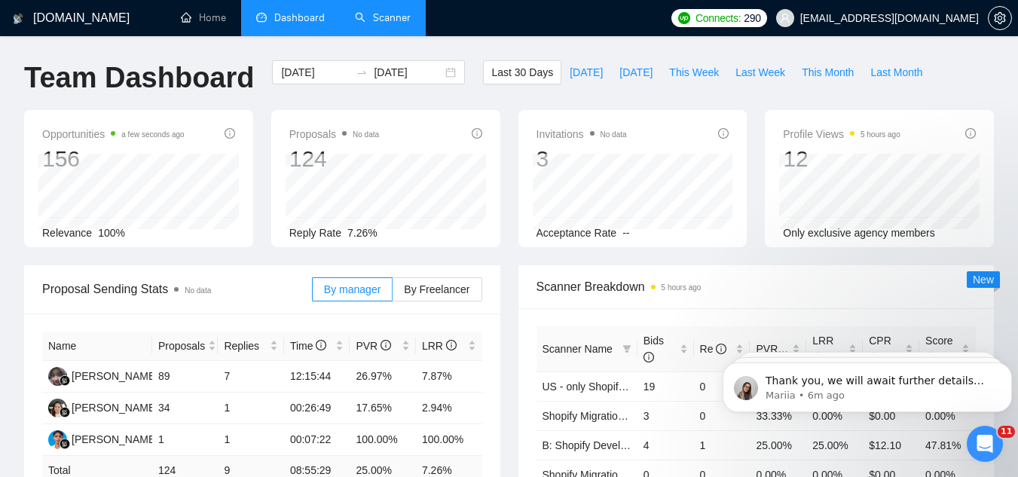
click at [385, 11] on link "Scanner" at bounding box center [383, 17] width 56 height 13
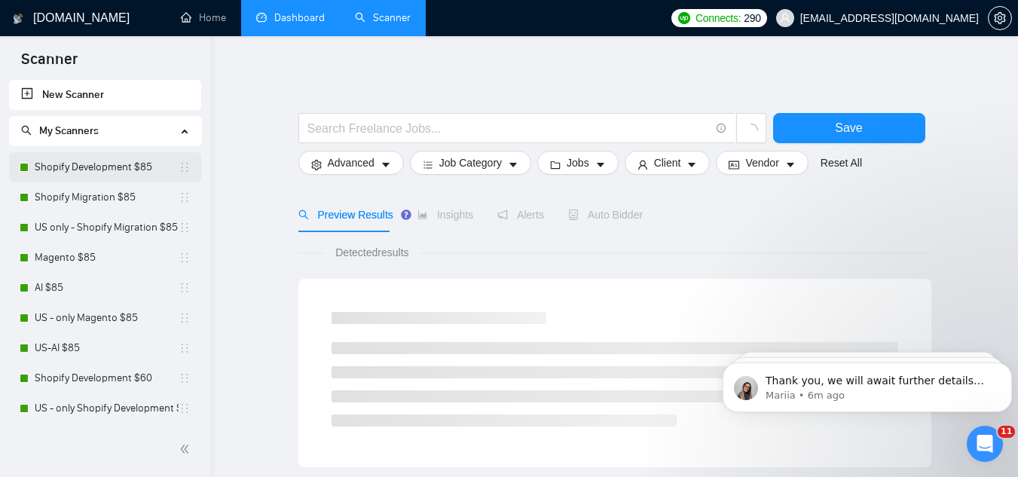
click at [118, 166] on link "Shopify Development $85" at bounding box center [107, 167] width 144 height 30
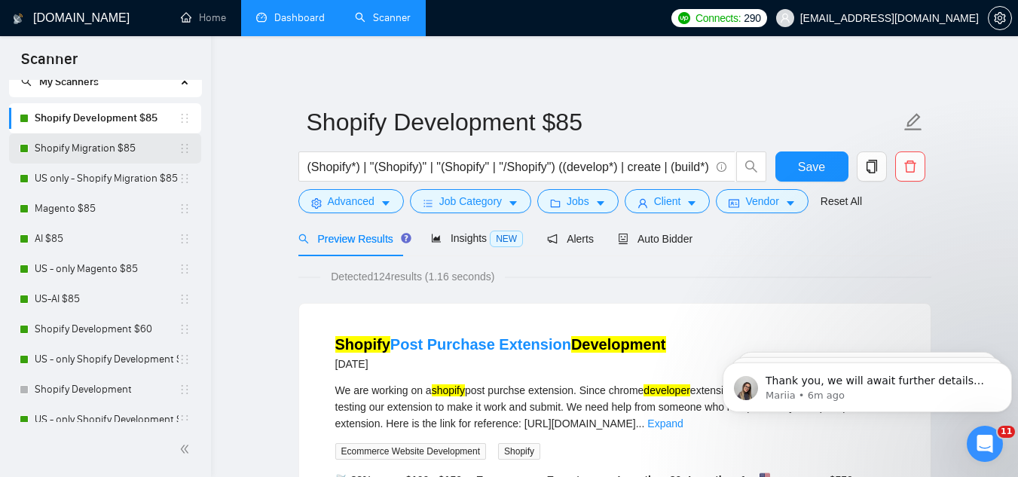
scroll to position [75, 0]
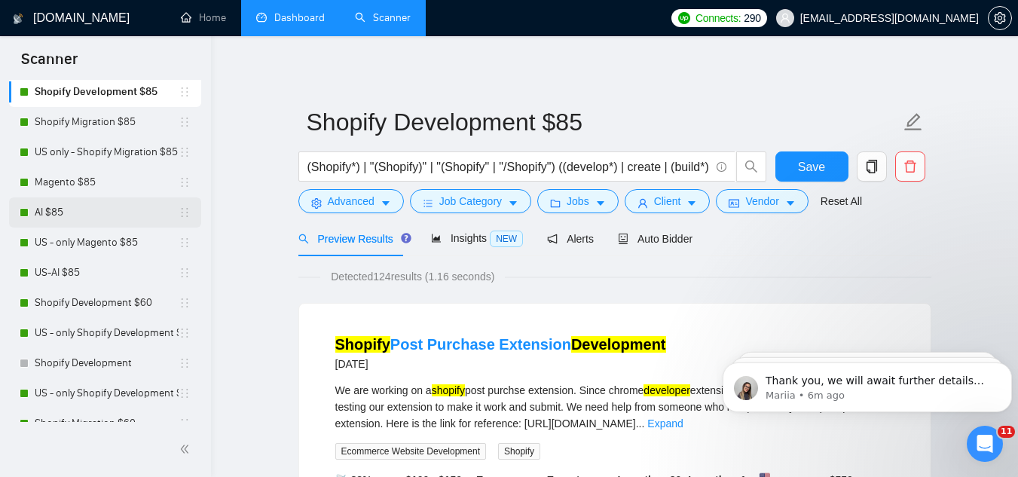
click at [144, 215] on link "AI $85" at bounding box center [107, 212] width 144 height 30
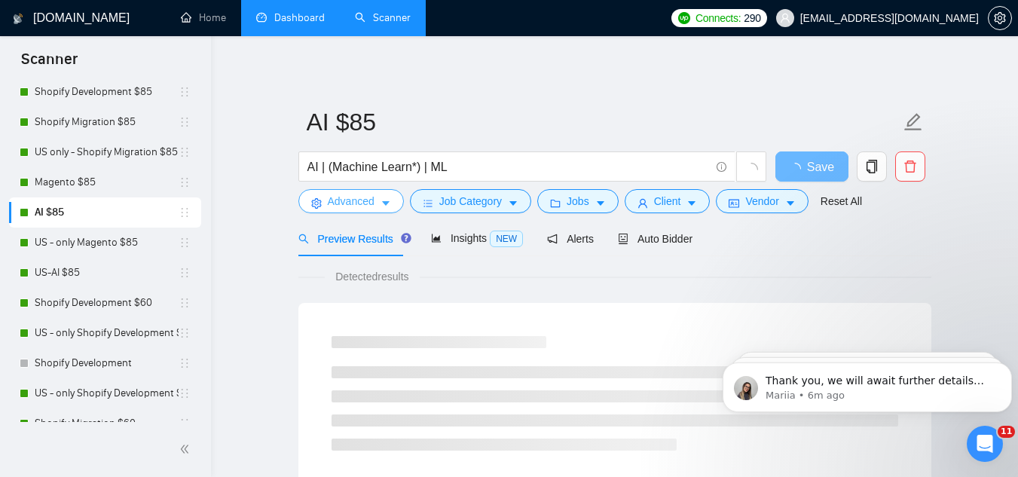
click at [341, 209] on span "Advanced" at bounding box center [351, 201] width 47 height 17
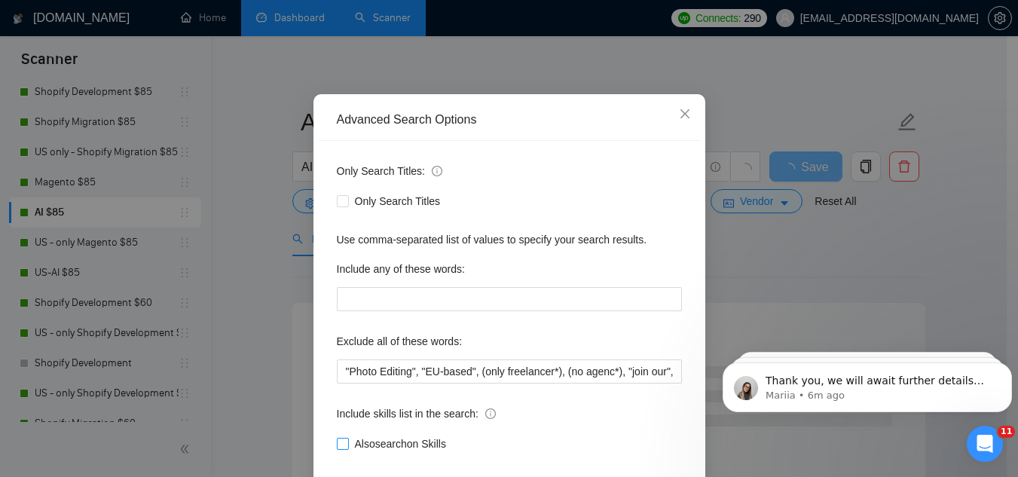
scroll to position [150, 0]
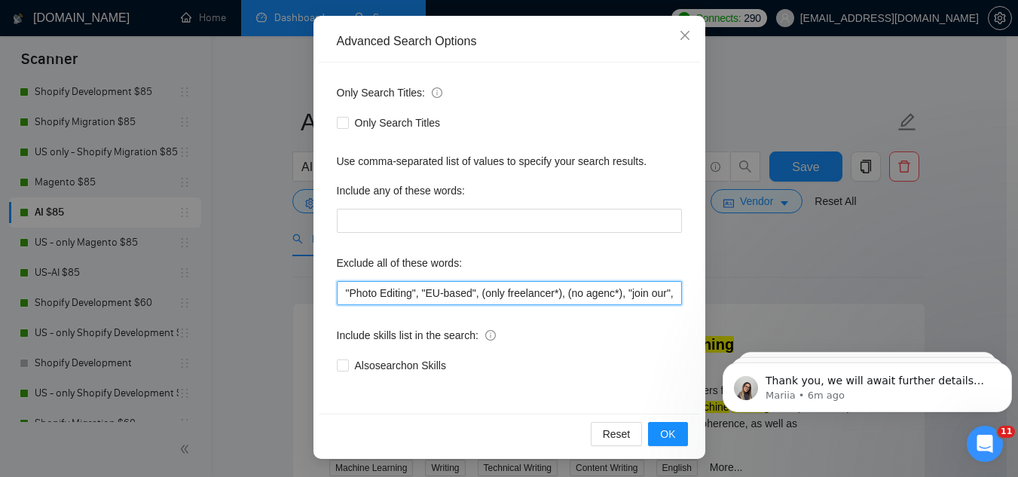
click at [337, 293] on input ""Photo Editing", "EU-based", (only freelancer*), (no agenc*), "join our", "Long…" at bounding box center [509, 293] width 345 height 24
paste input "writer/editor"
type input ""loremi/", dolors, "Ametc Adipisc", "EL-seddo", (eius temporinci*), (ut labor*)…"
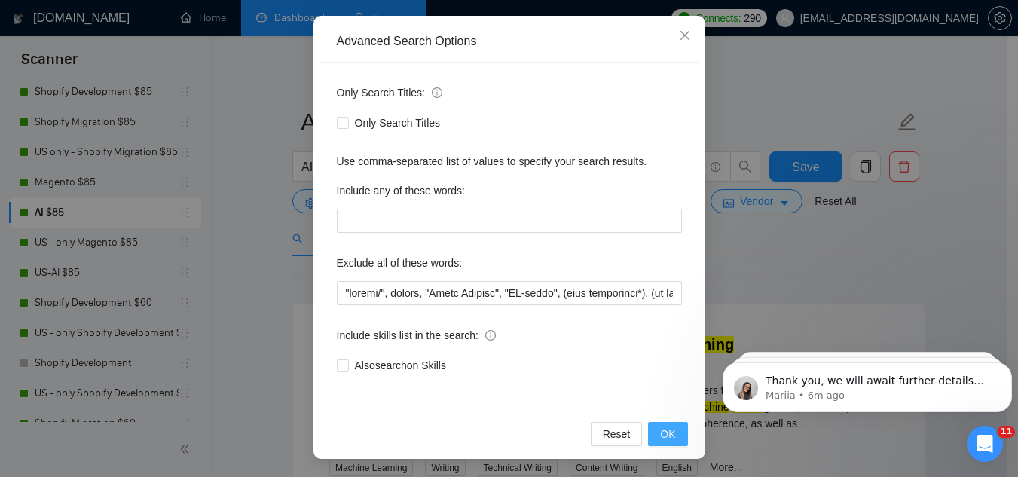
click at [669, 432] on span "OK" at bounding box center [667, 434] width 15 height 17
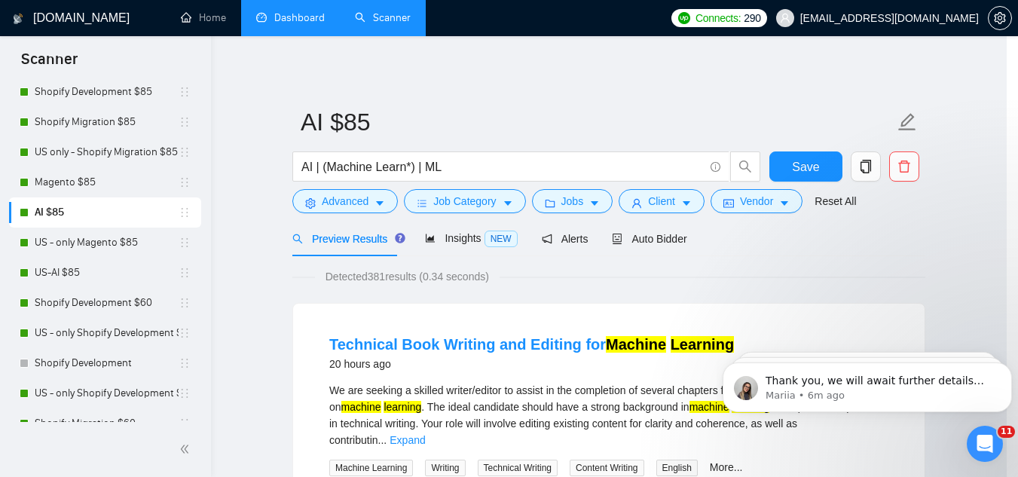
scroll to position [75, 0]
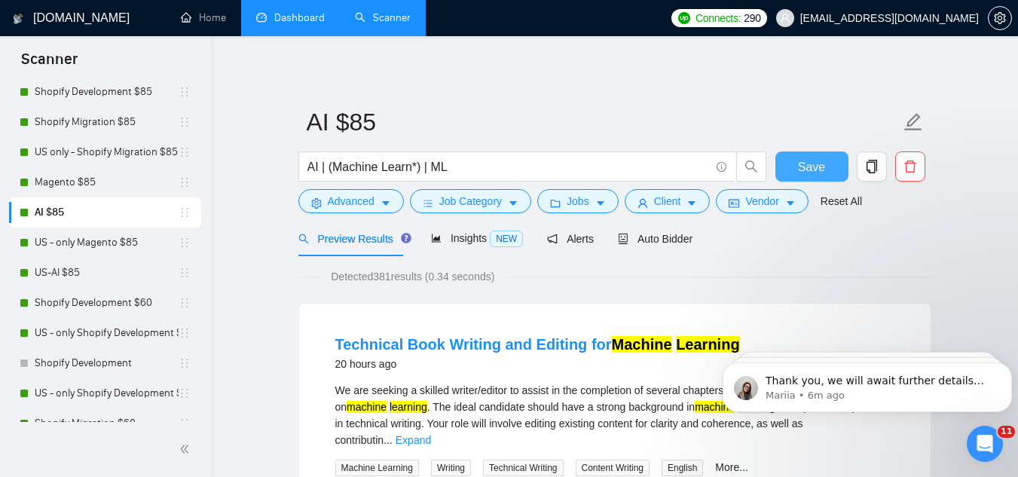
click at [806, 159] on span "Save" at bounding box center [811, 166] width 27 height 19
click at [109, 275] on link "US-AI $85" at bounding box center [107, 273] width 144 height 30
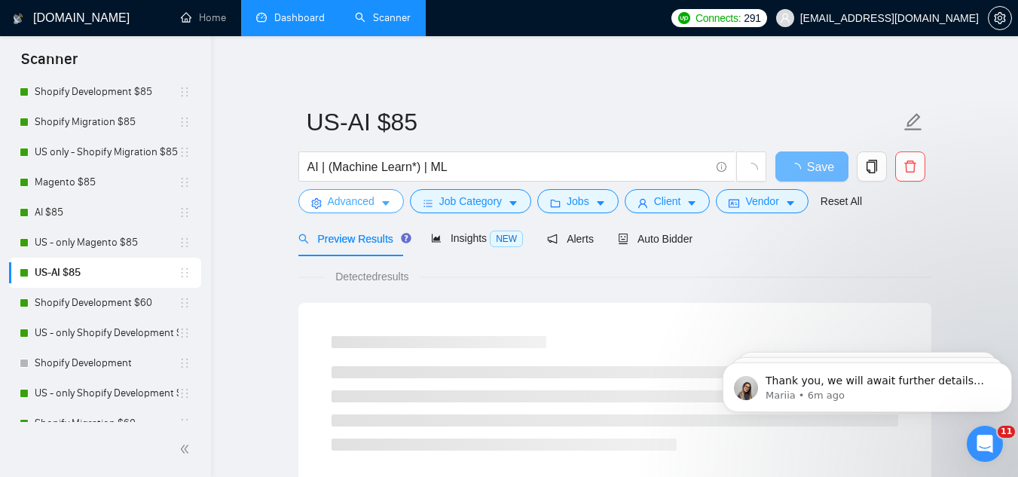
click at [338, 207] on span "Advanced" at bounding box center [351, 201] width 47 height 17
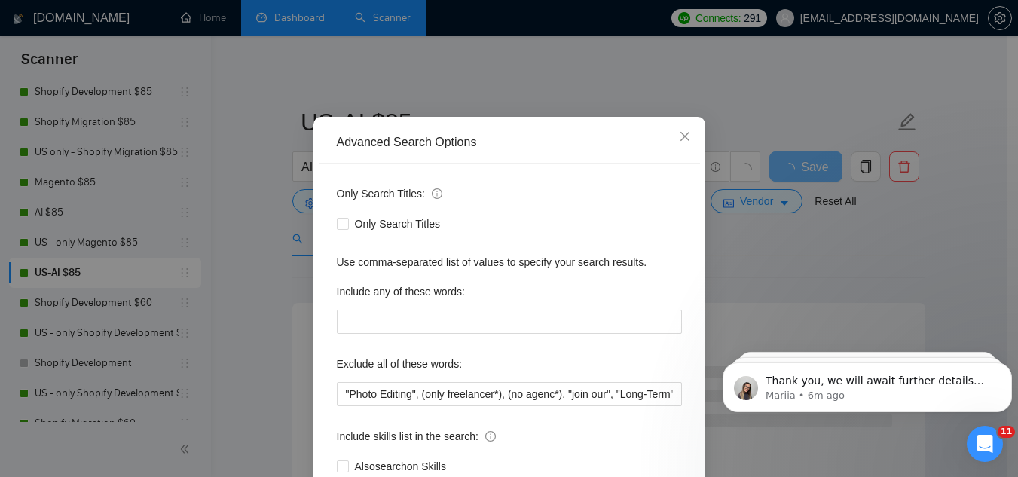
scroll to position [75, 0]
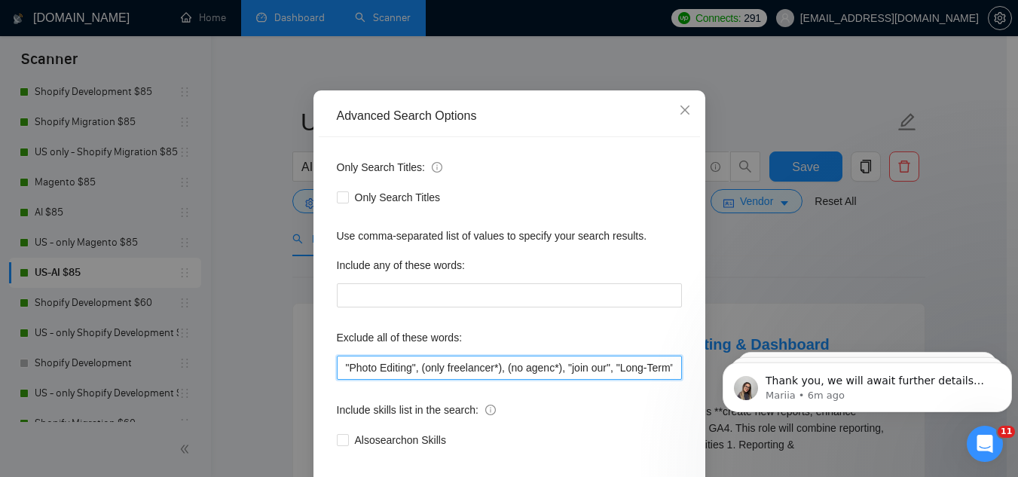
click at [337, 370] on input ""Photo Editing", (only freelancer*), (no agenc*), "join our", "Long-Term", "Lon…" at bounding box center [509, 368] width 345 height 24
paste input ""writer/", writer,"
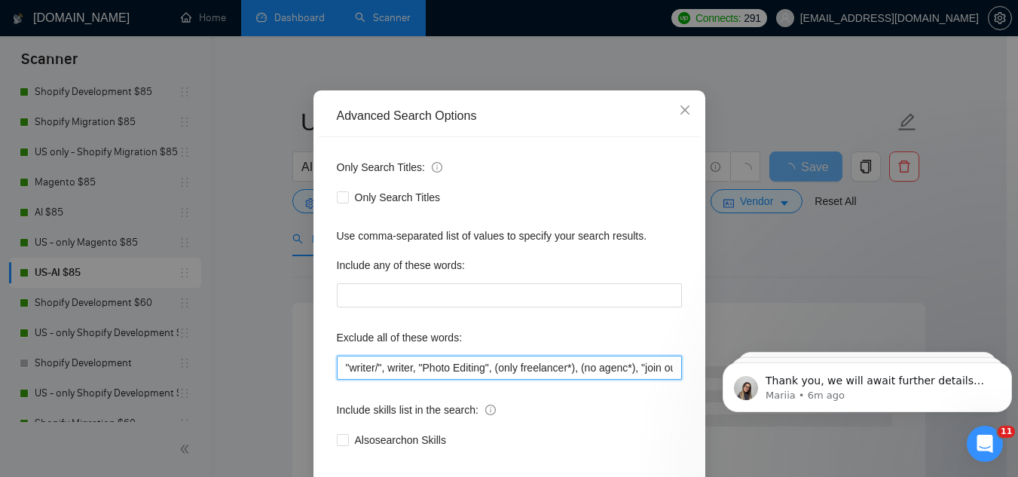
scroll to position [150, 0]
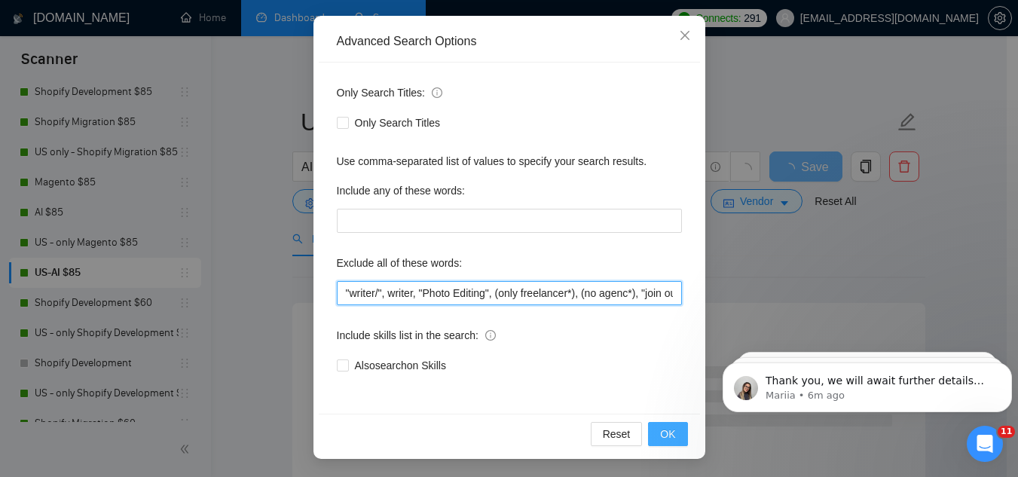
type input ""writer/", writer, "Photo Editing", (only freelancer*), (no agenc*), "join our"…"
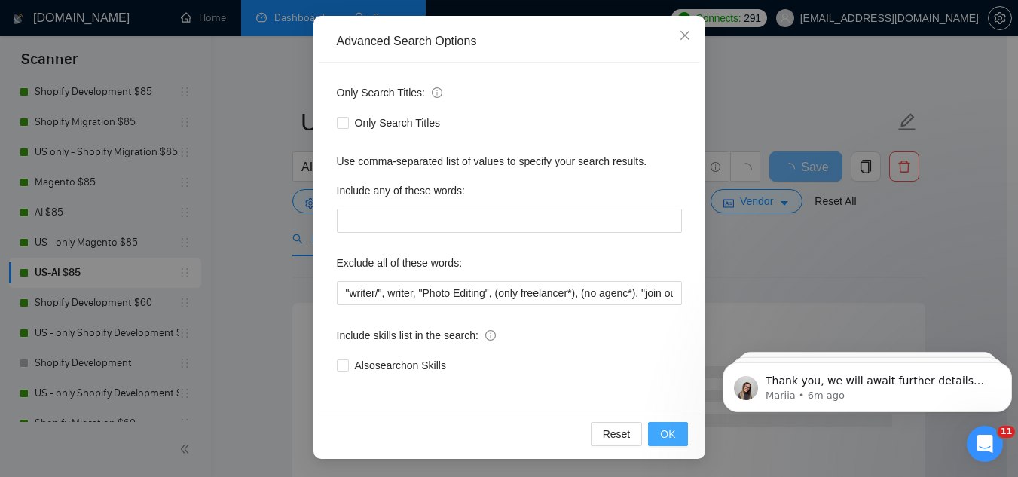
click at [661, 438] on span "OK" at bounding box center [667, 434] width 15 height 17
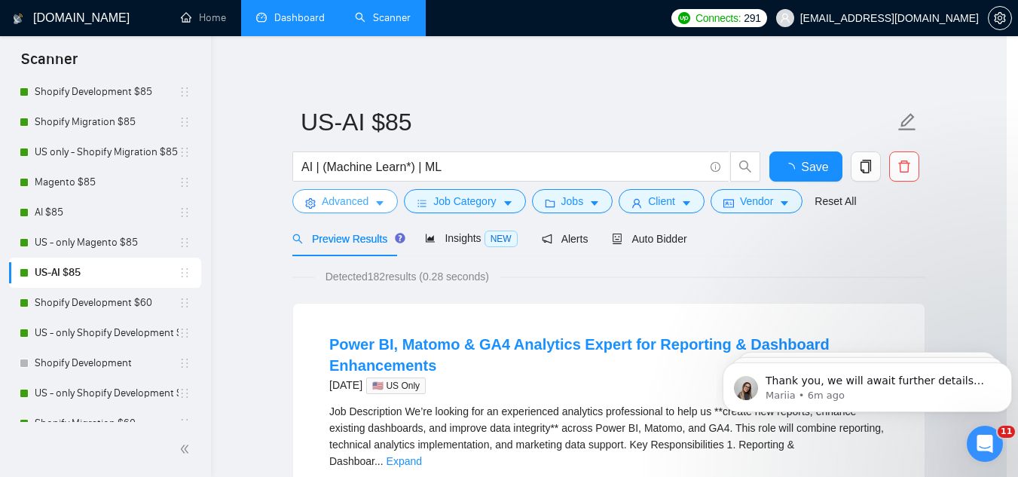
scroll to position [0, 0]
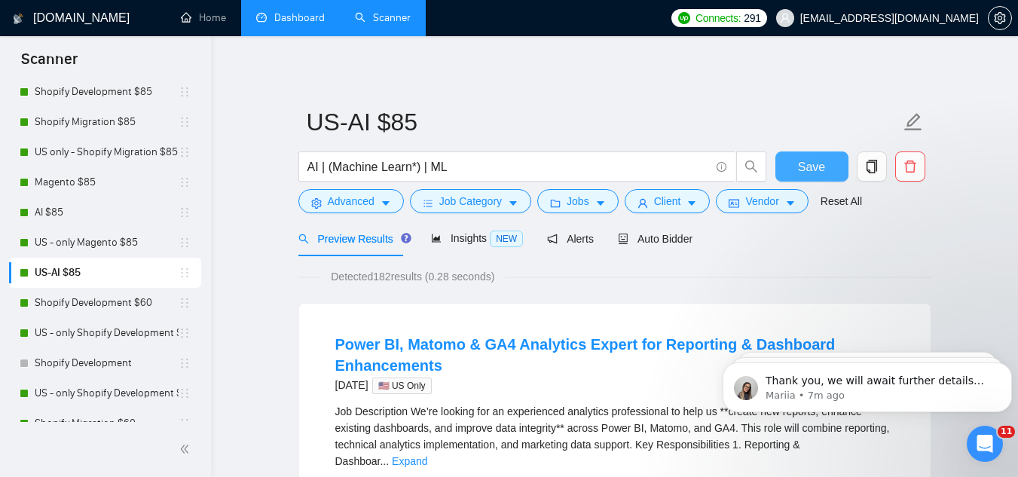
click at [817, 155] on button "Save" at bounding box center [811, 166] width 73 height 30
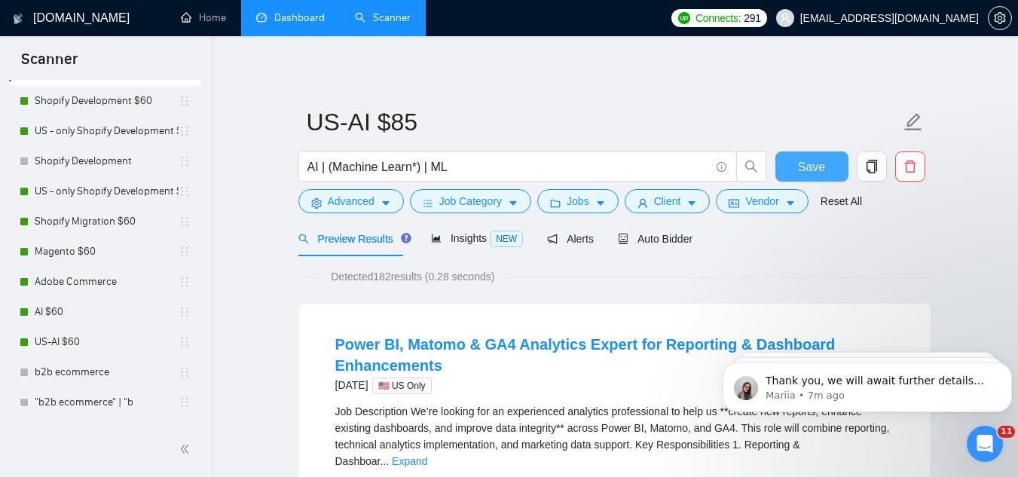
scroll to position [301, 0]
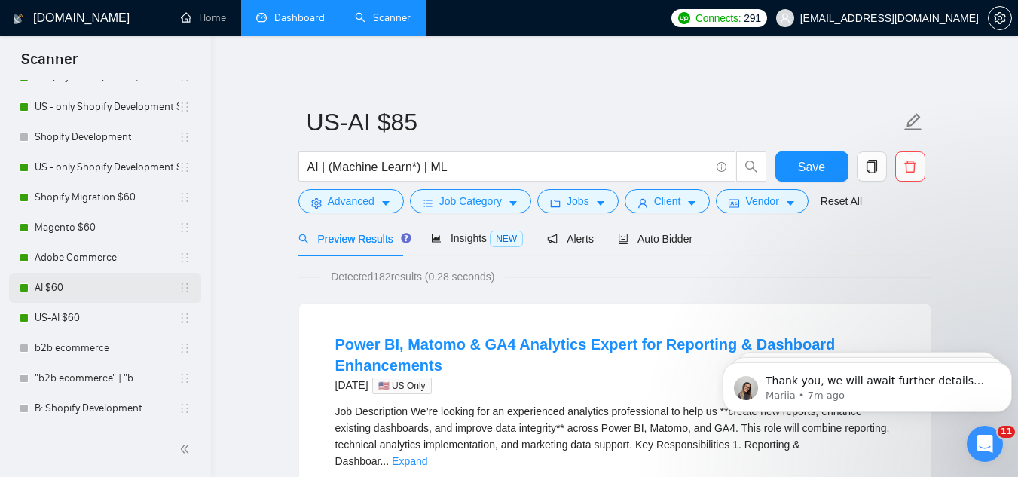
click at [127, 283] on link "AI $60" at bounding box center [107, 288] width 144 height 30
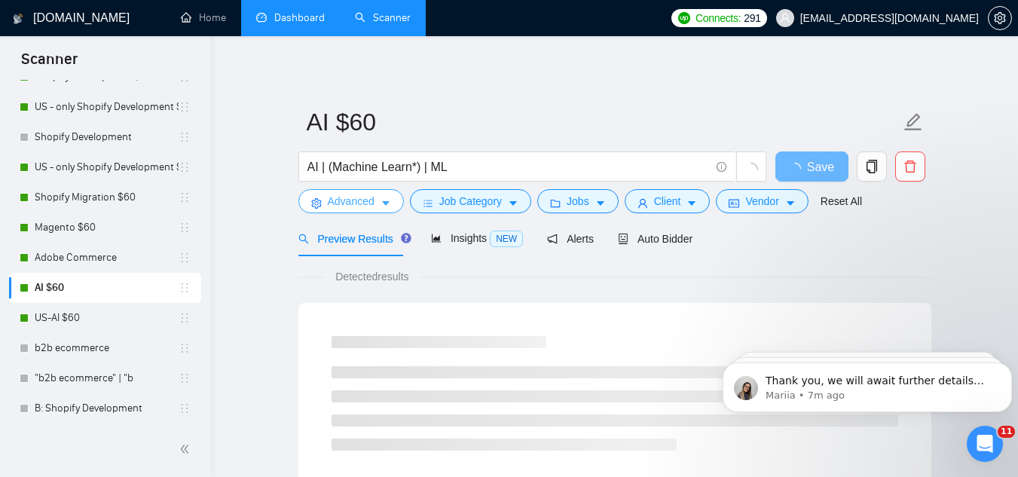
click at [346, 199] on span "Advanced" at bounding box center [351, 201] width 47 height 17
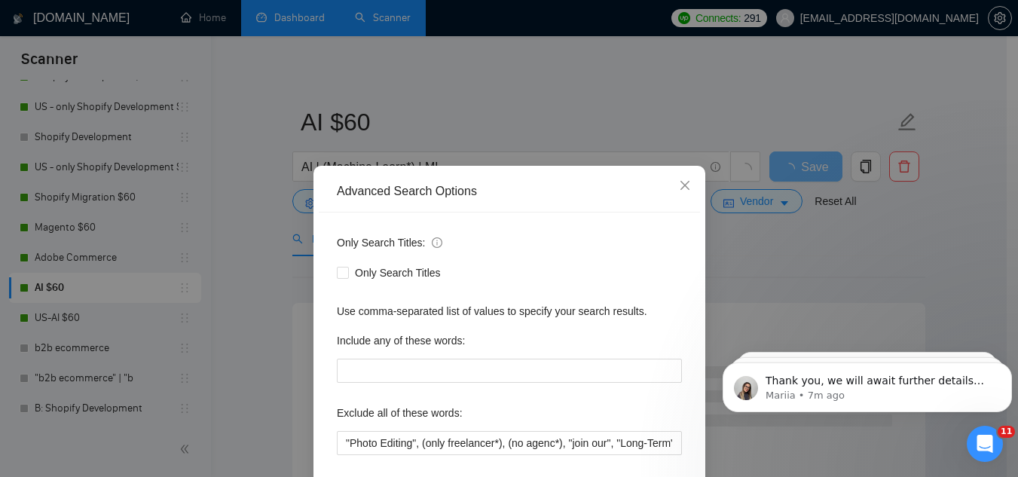
scroll to position [149, 0]
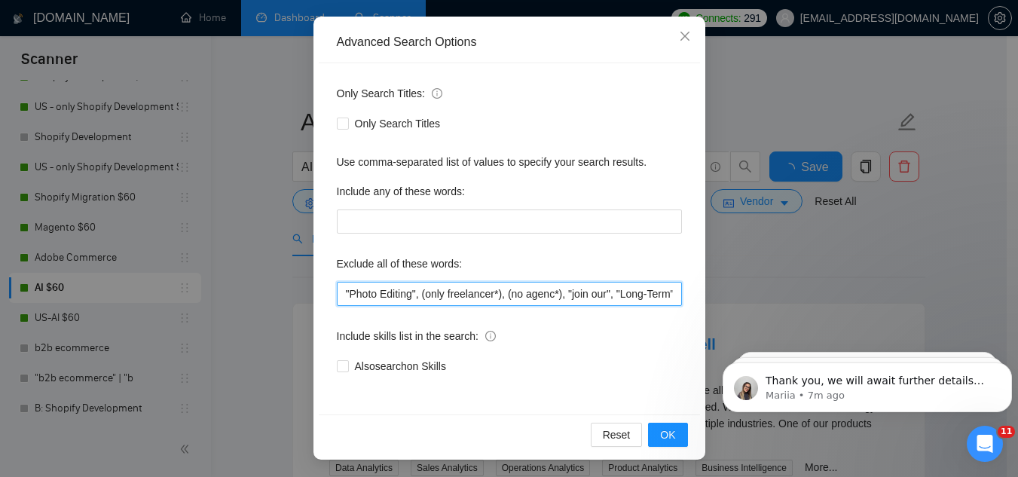
click at [337, 295] on input ""Photo Editing", (only freelancer*), (no agenc*), "join our", "Long-Term", "Lon…" at bounding box center [509, 294] width 345 height 24
paste input ""writer/", writer,"
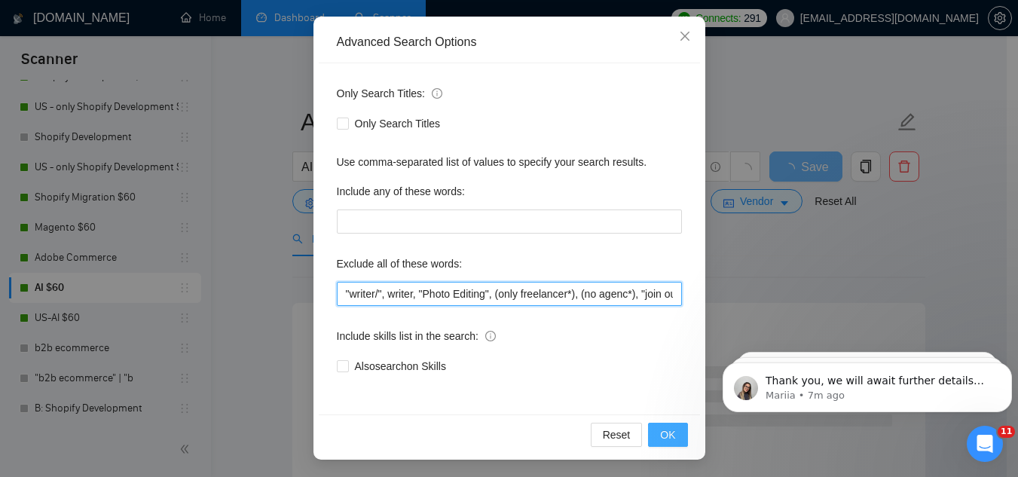
type input ""writer/", writer, "Photo Editing", (only freelancer*), (no agenc*), "join our"…"
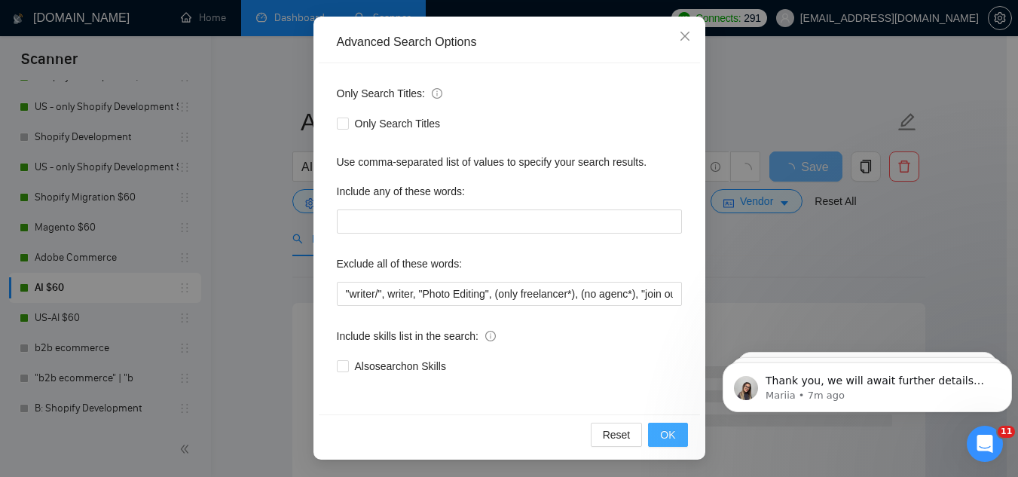
click at [666, 438] on span "OK" at bounding box center [667, 434] width 15 height 17
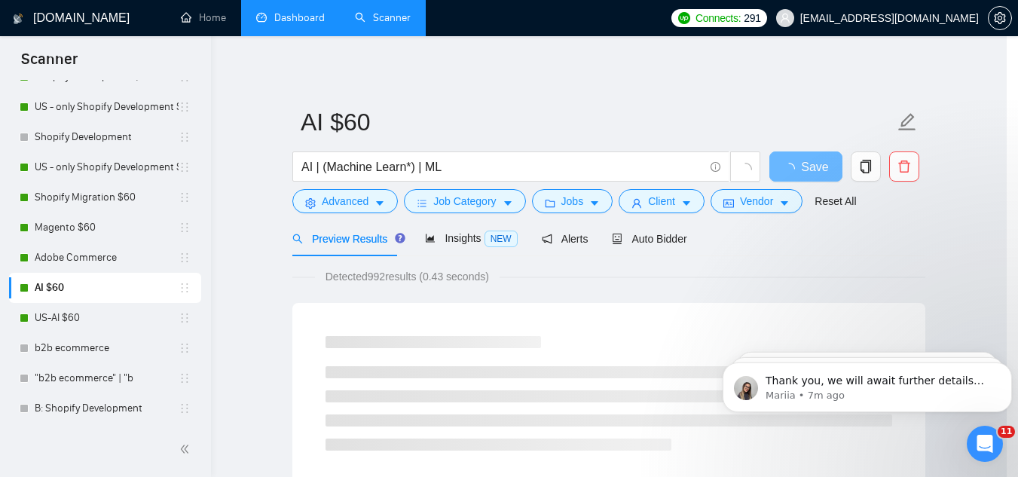
scroll to position [75, 0]
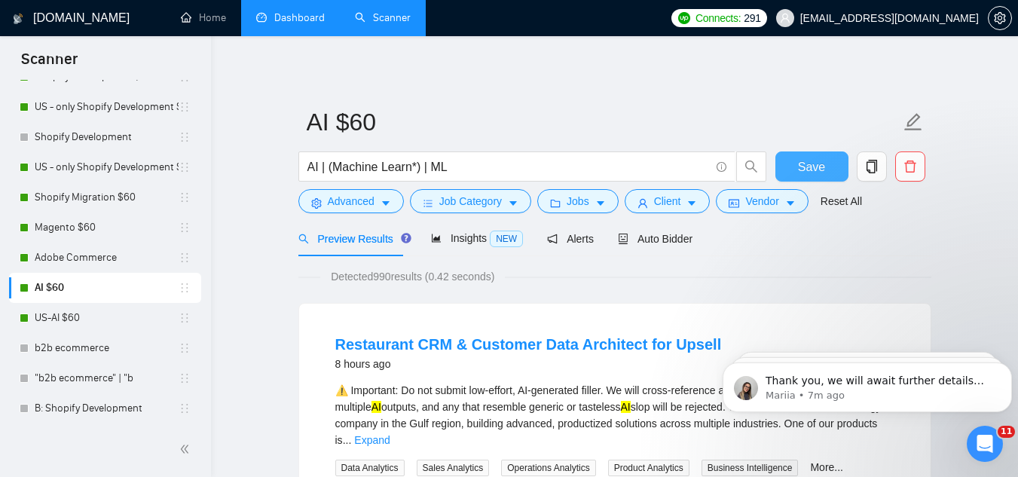
click at [811, 169] on span "Save" at bounding box center [811, 166] width 27 height 19
click at [93, 317] on link "US-AI $60" at bounding box center [107, 318] width 144 height 30
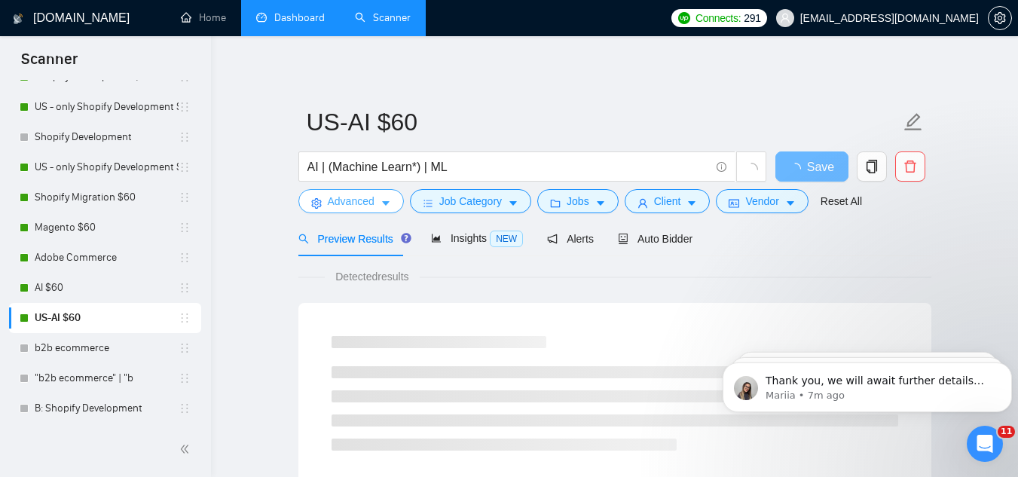
click at [343, 204] on span "Advanced" at bounding box center [351, 201] width 47 height 17
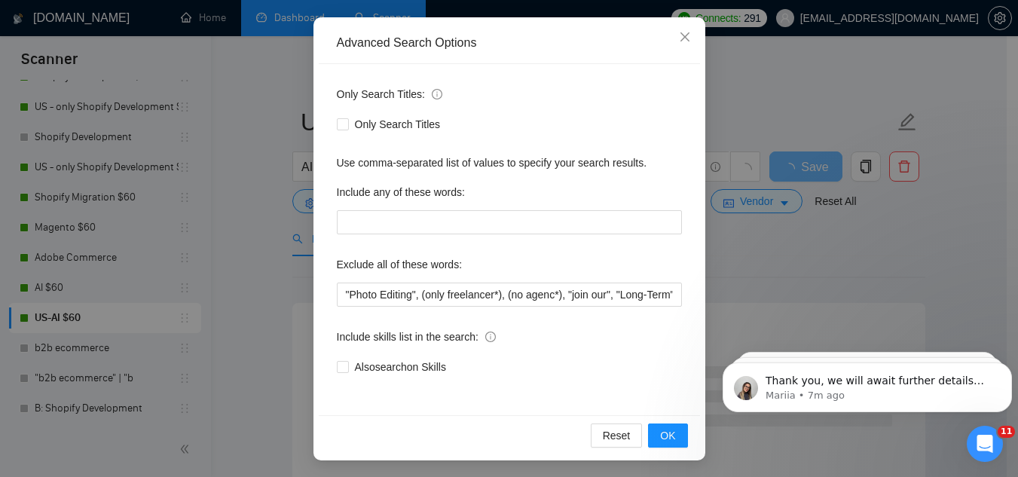
scroll to position [150, 0]
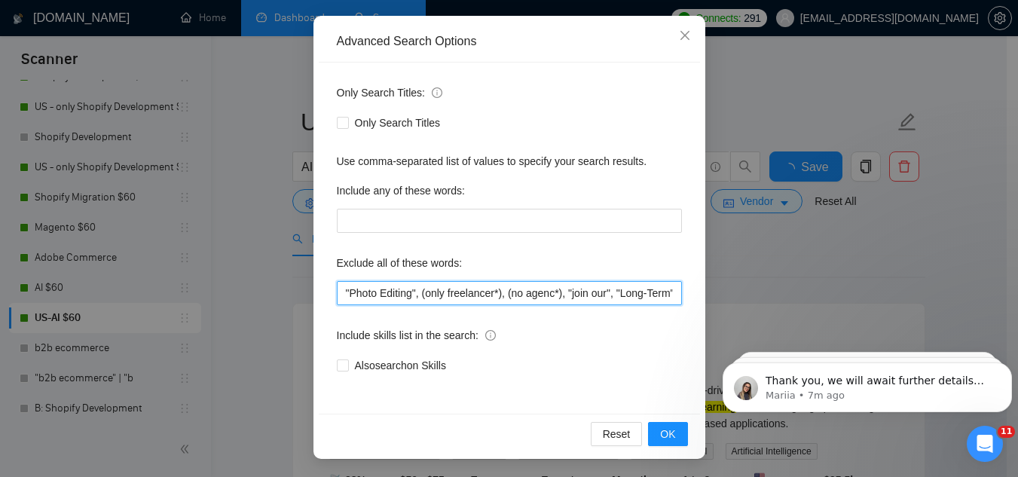
click at [338, 295] on input ""Photo Editing", (only freelancer*), (no agenc*), "join our", "Long-Term", "Lon…" at bounding box center [509, 293] width 345 height 24
paste input ""writer/", writer,"
type input ""writer/", writer, "Photo Editing", (only freelancer*), (no agenc*), "join our"…"
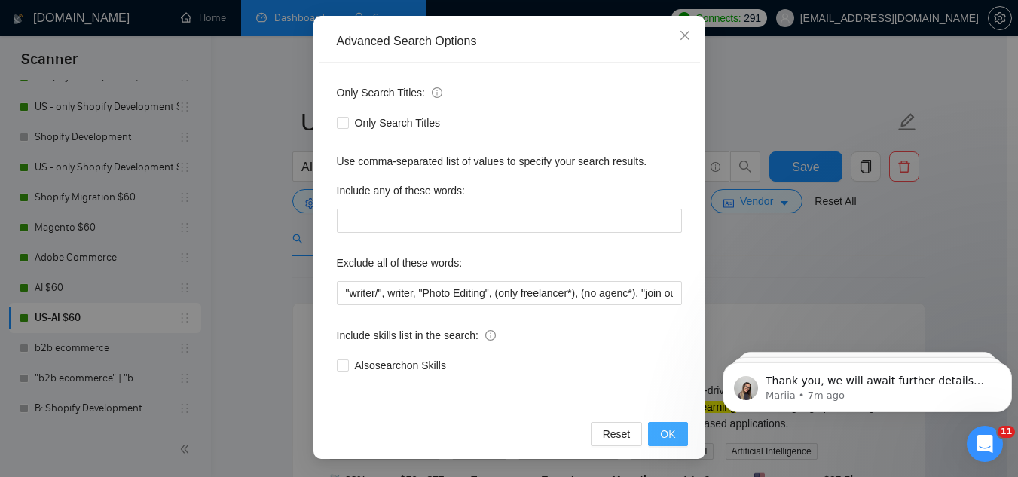
click at [670, 438] on button "OK" at bounding box center [667, 434] width 39 height 24
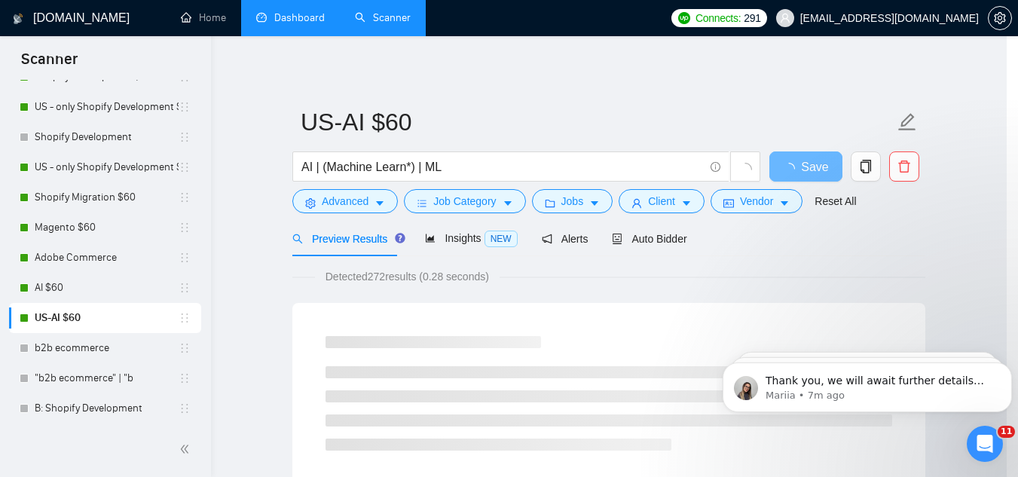
scroll to position [75, 0]
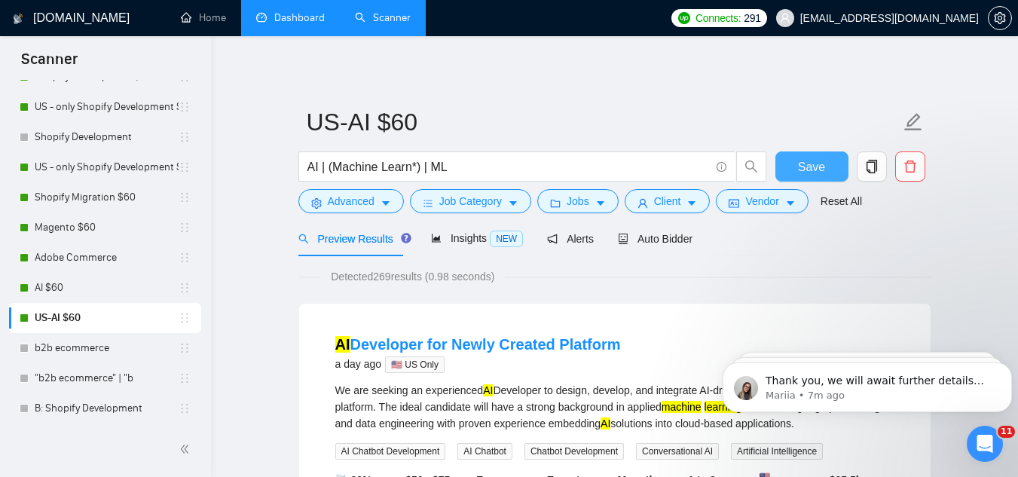
click at [824, 161] on button "Save" at bounding box center [811, 166] width 73 height 30
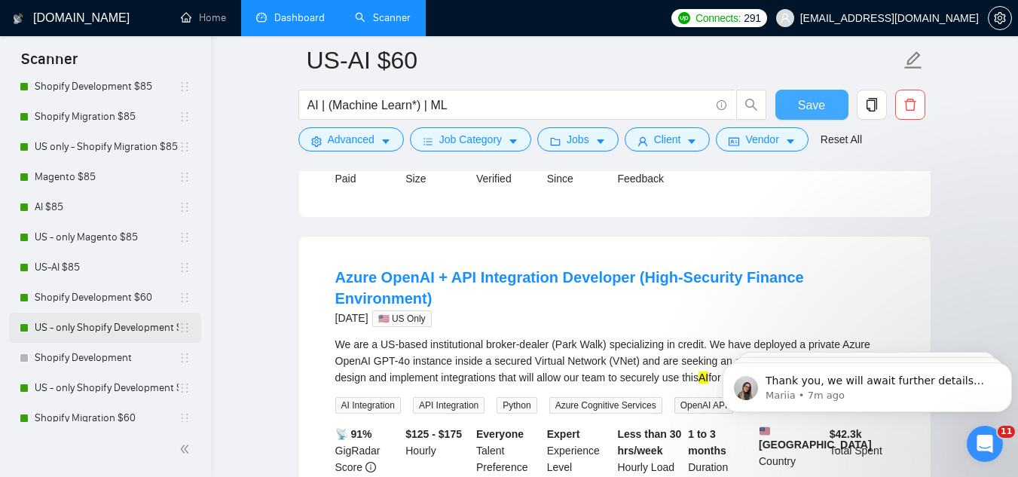
scroll to position [226, 0]
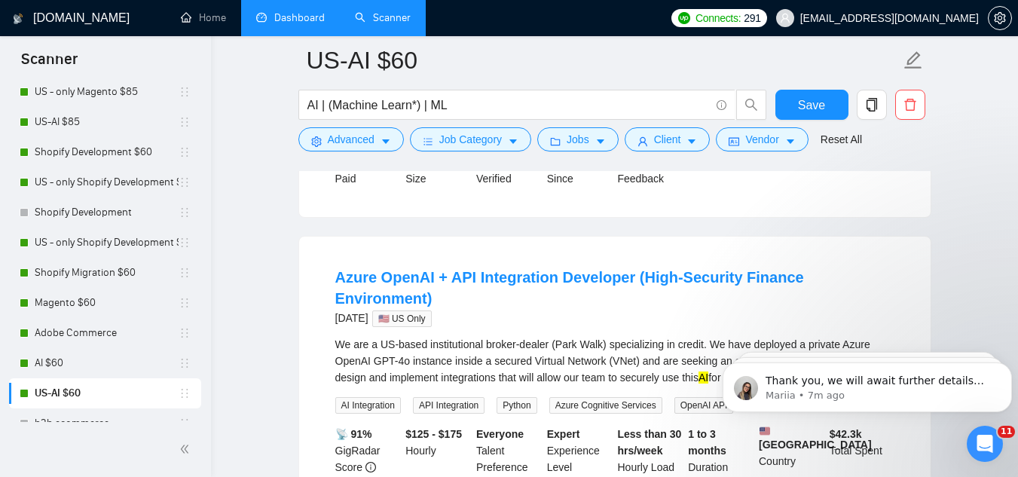
click at [307, 21] on link "Dashboard" at bounding box center [290, 17] width 69 height 13
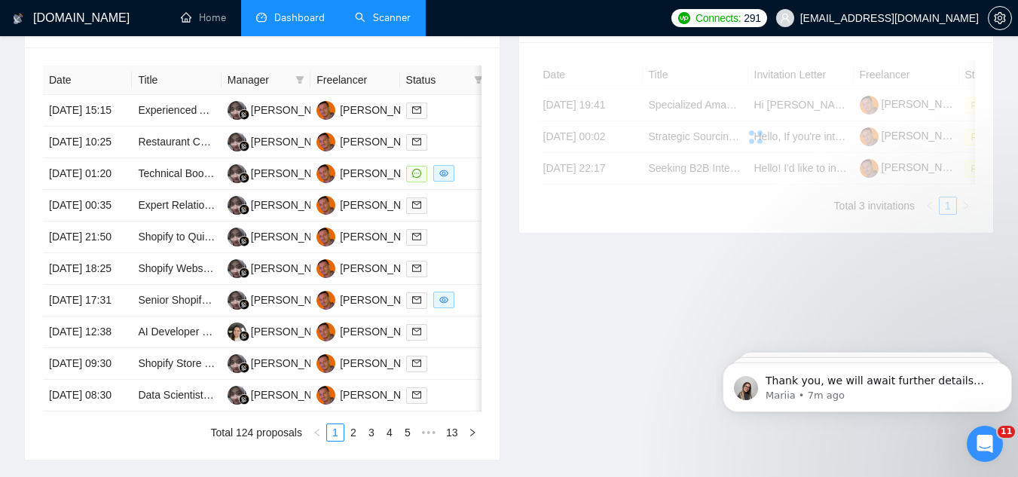
scroll to position [453, 0]
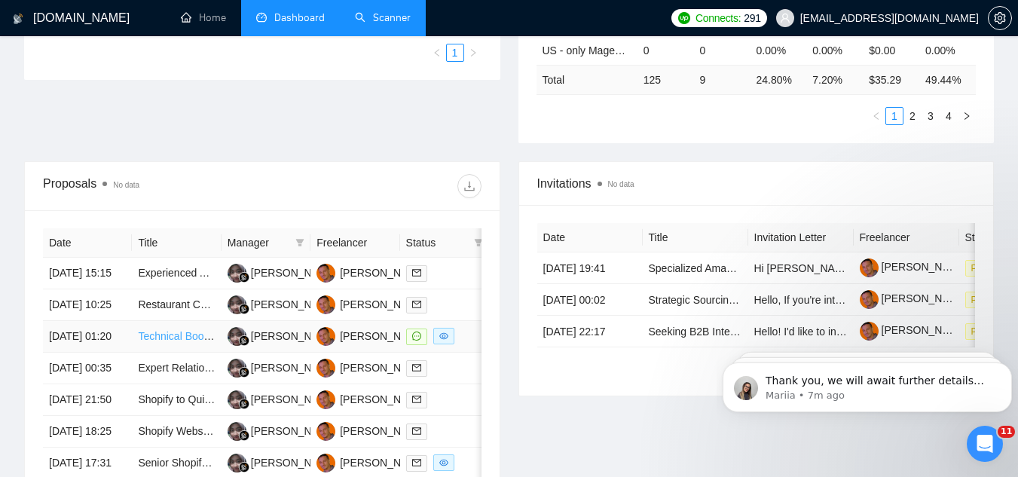
click at [171, 342] on link "Technical Book Writing and Editing for Machine Learning" at bounding box center [270, 336] width 264 height 12
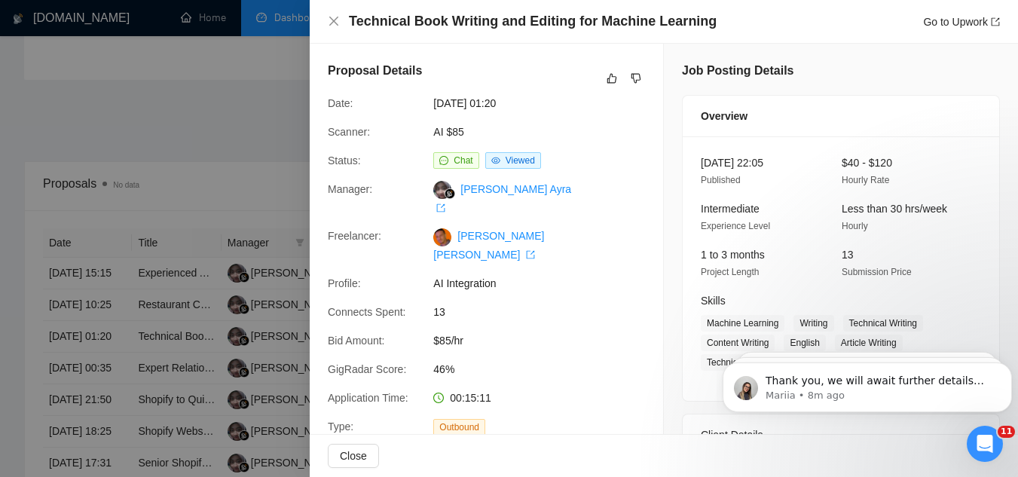
click at [234, 115] on div at bounding box center [509, 238] width 1018 height 477
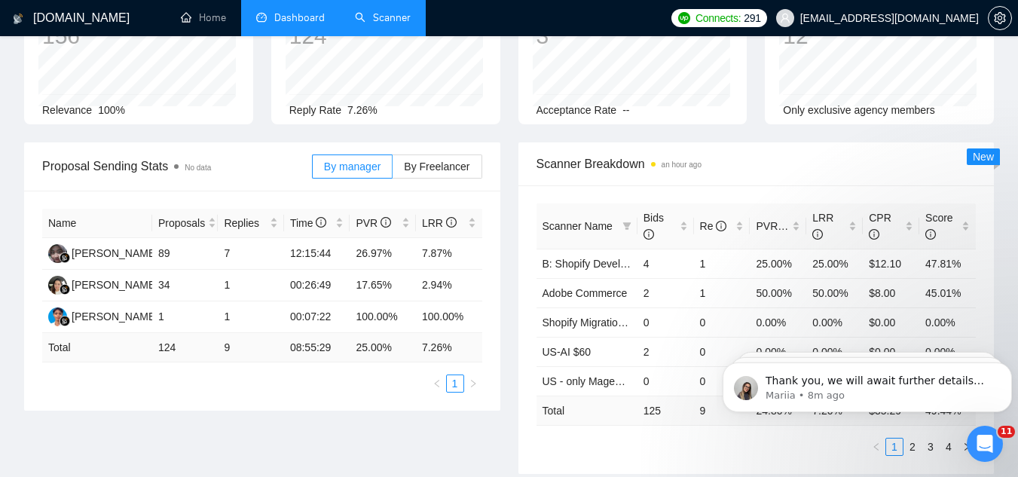
scroll to position [0, 0]
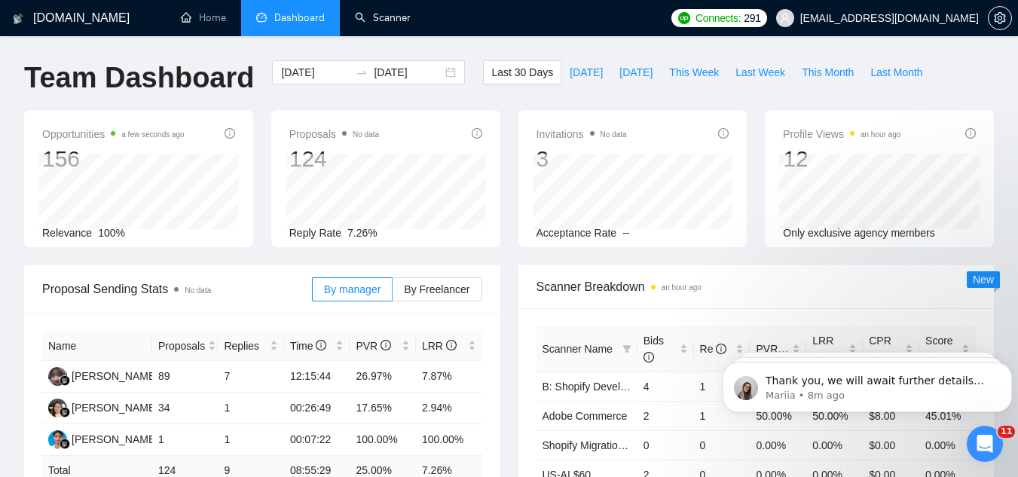
drag, startPoint x: 405, startPoint y: 21, endPoint x: 261, endPoint y: 221, distance: 246.5
click at [405, 21] on link "Scanner" at bounding box center [383, 17] width 56 height 13
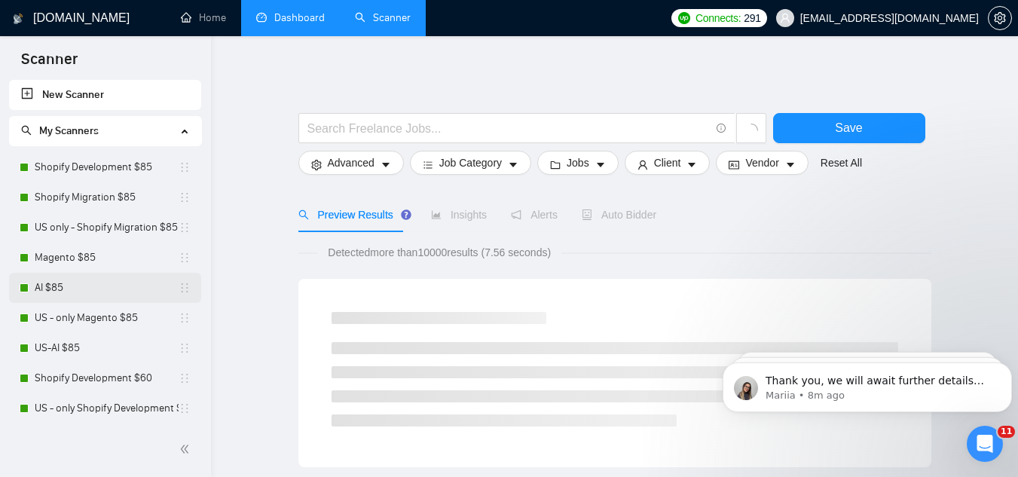
click at [100, 292] on link "AI $85" at bounding box center [107, 288] width 144 height 30
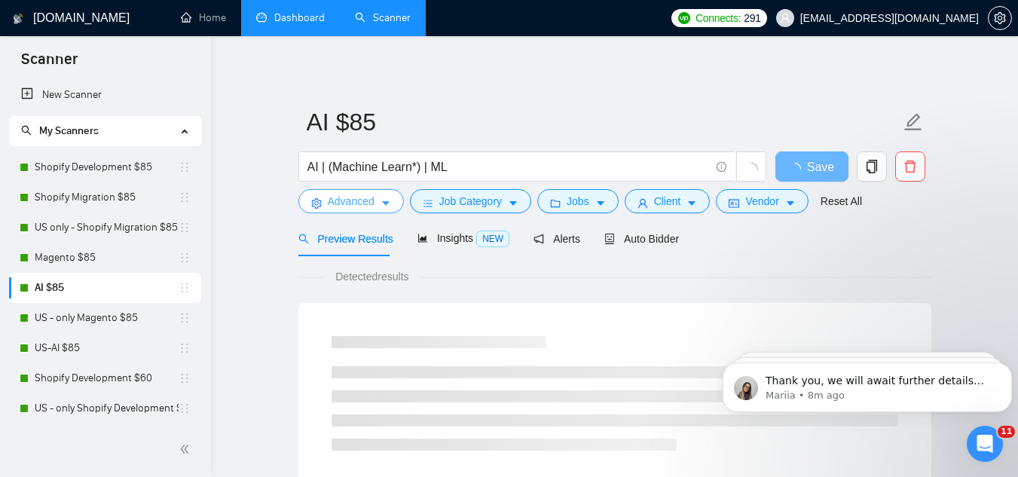
click at [343, 202] on span "Advanced" at bounding box center [351, 201] width 47 height 17
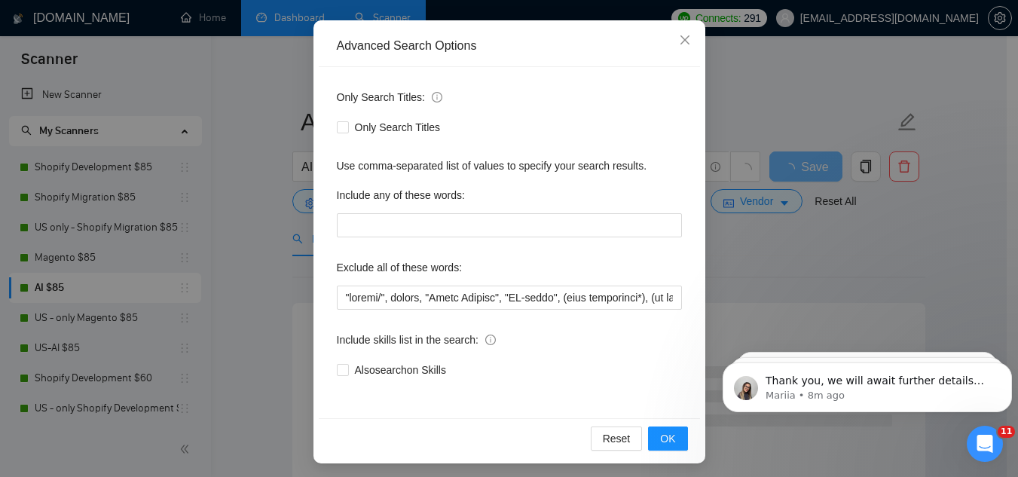
scroll to position [150, 0]
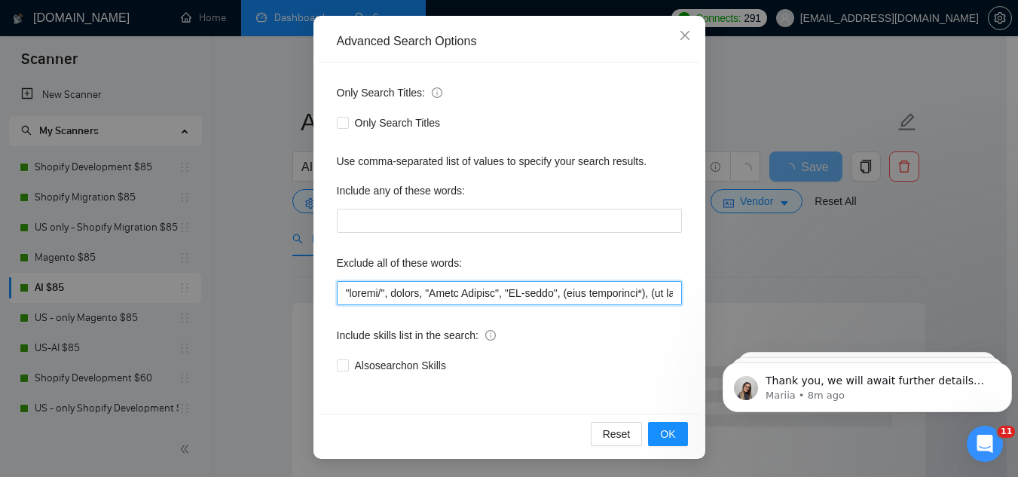
click at [337, 295] on input "text" at bounding box center [509, 293] width 345 height 24
paste input "technical writing."
type input "(loremipsu dolorsi*), "ametco/", adipis, "Elits Doeiusm", "TE-incid", (utla etd…"
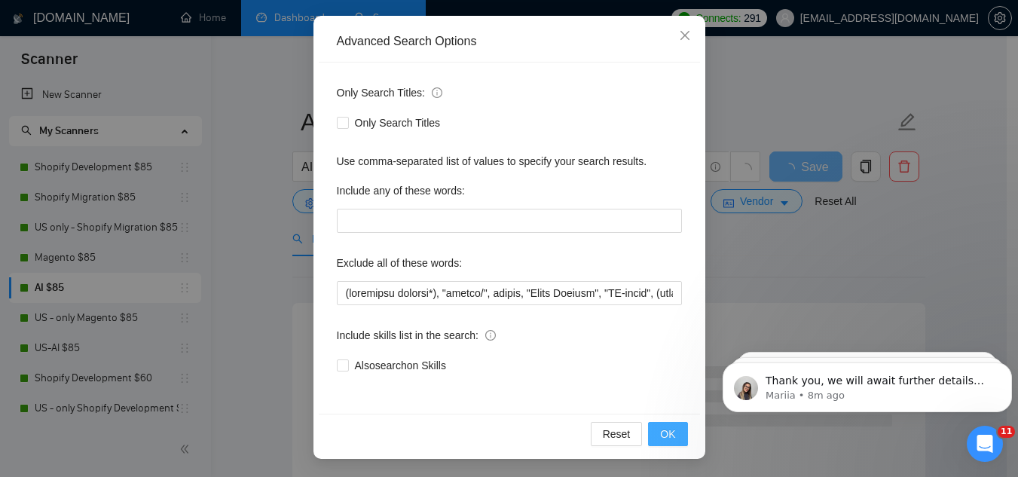
click at [660, 440] on span "OK" at bounding box center [667, 434] width 15 height 17
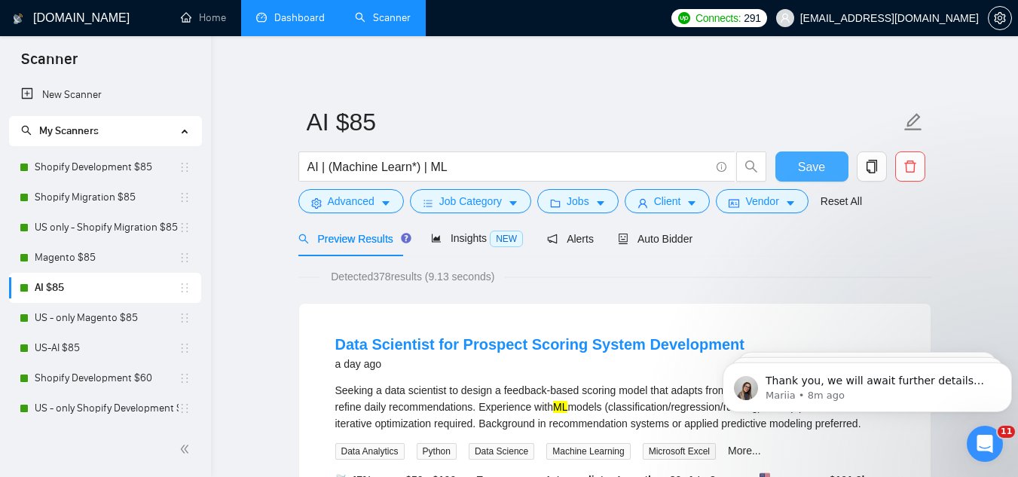
click at [797, 167] on button "Save" at bounding box center [811, 166] width 73 height 30
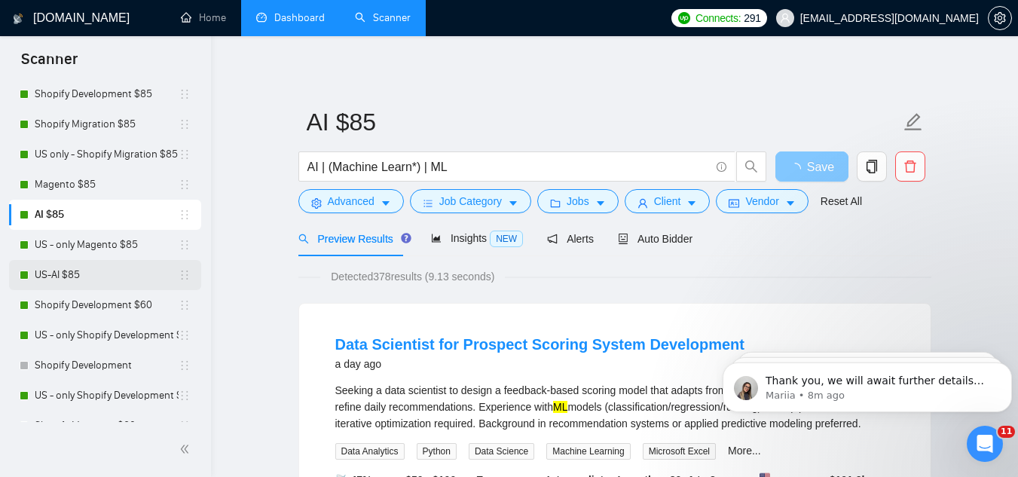
scroll to position [75, 0]
click at [90, 274] on link "US-AI $85" at bounding box center [107, 273] width 144 height 30
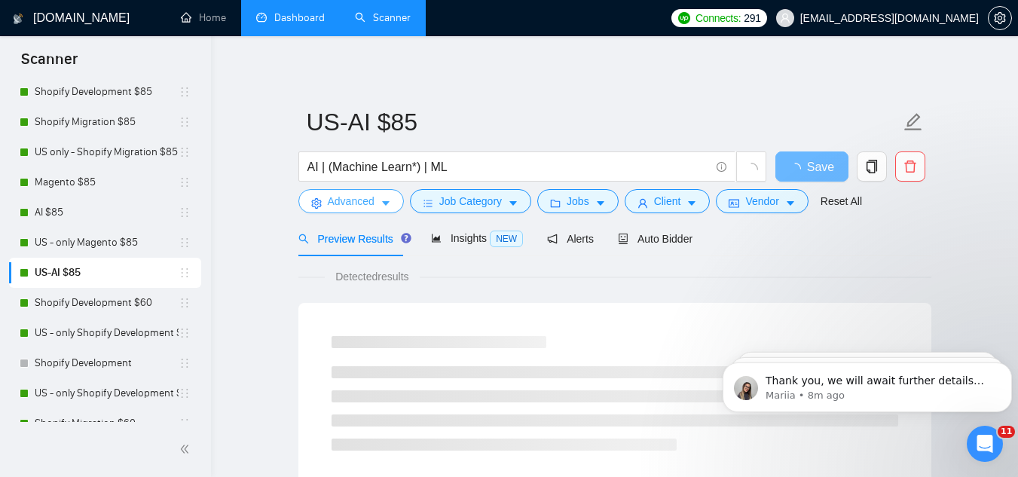
click at [341, 202] on span "Advanced" at bounding box center [351, 201] width 47 height 17
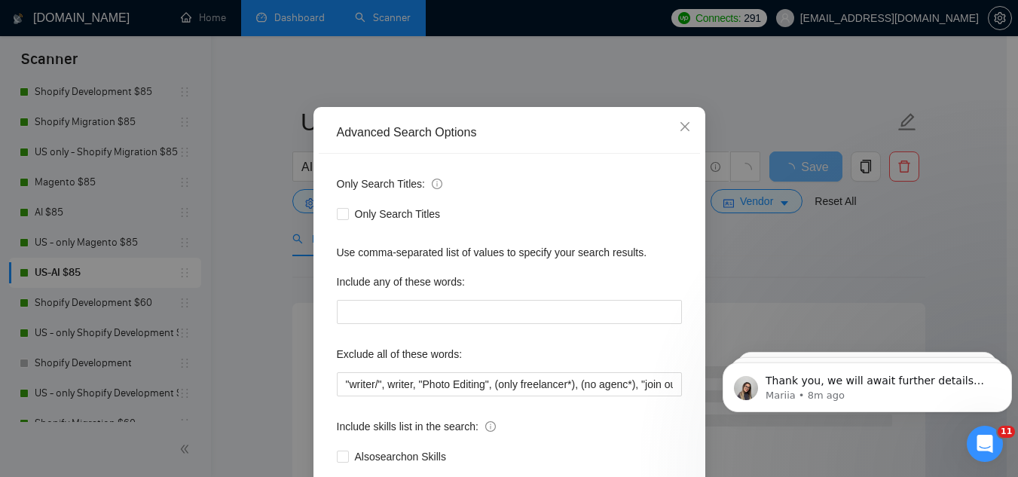
scroll to position [150, 0]
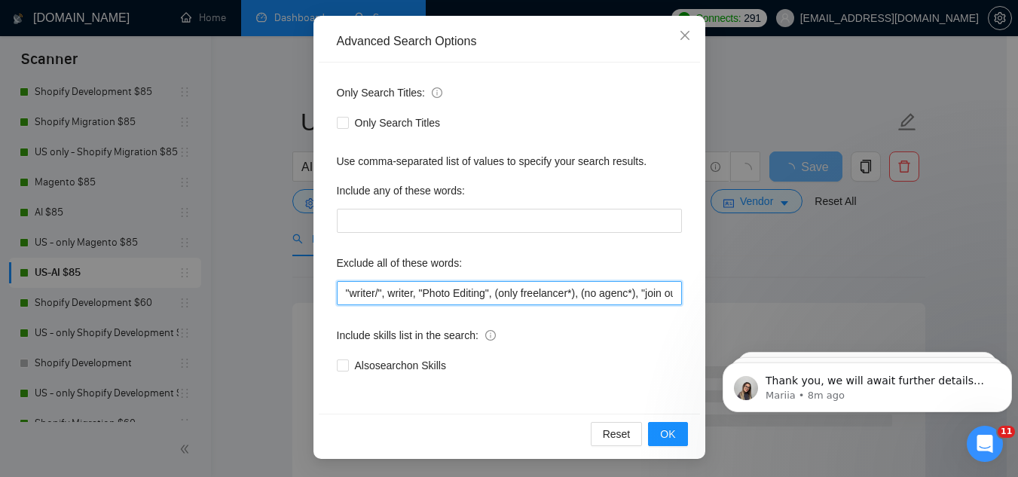
click at [337, 291] on input ""writer/", writer, "Photo Editing", (only freelancer*), (no agenc*), "join our"…" at bounding box center [509, 293] width 345 height 24
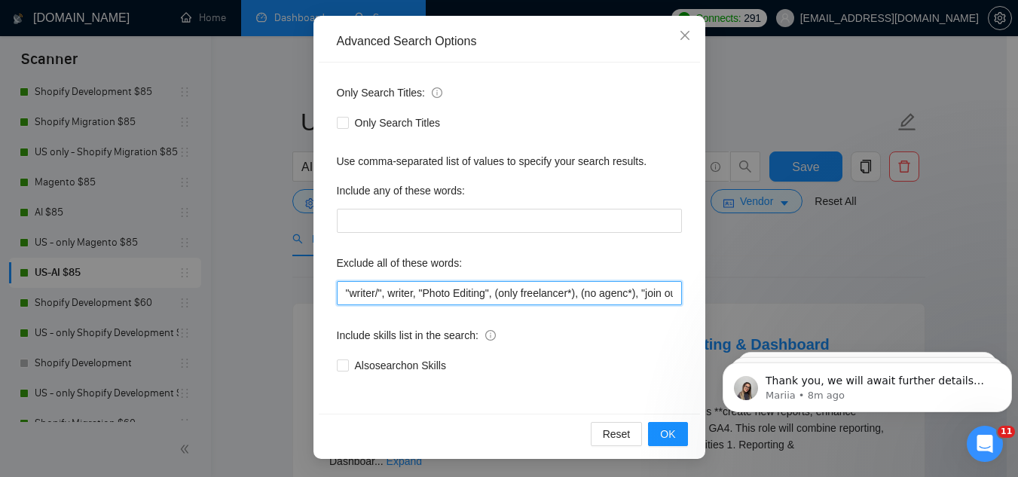
paste input "(technical writing*)"
type input "(loremipsu dolorsi*), "ametco/", adipis, "Elits Doeiusm", (temp incididunt*), (…"
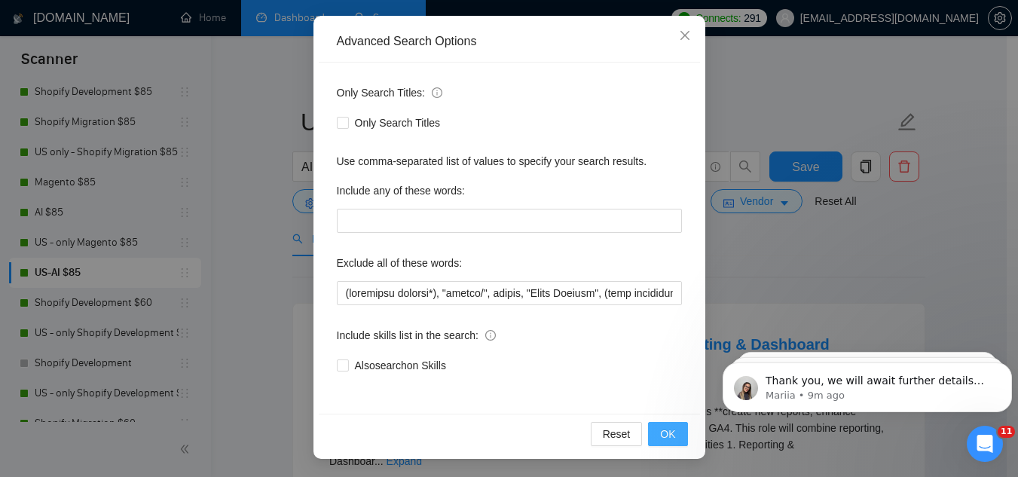
click at [667, 435] on span "OK" at bounding box center [667, 434] width 15 height 17
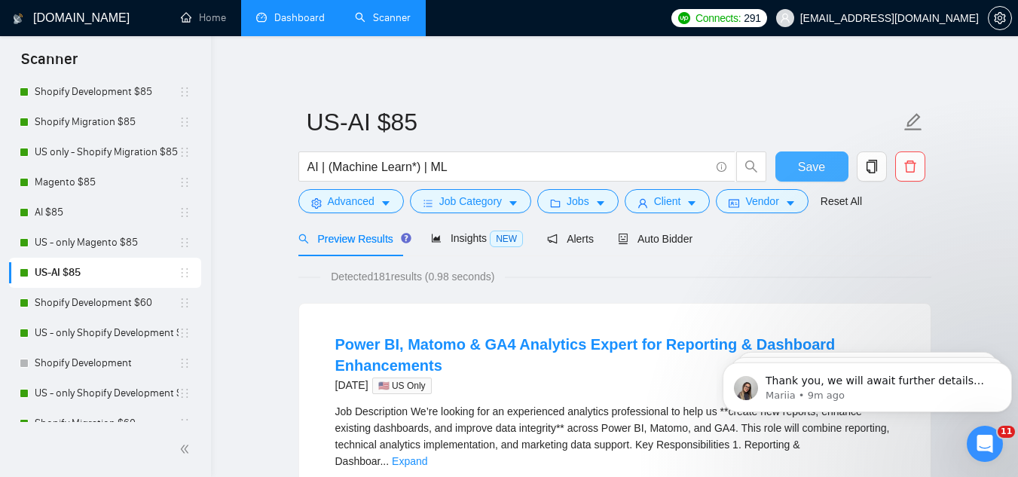
drag, startPoint x: 813, startPoint y: 161, endPoint x: 807, endPoint y: 169, distance: 9.6
click at [813, 161] on span "Save" at bounding box center [811, 166] width 27 height 19
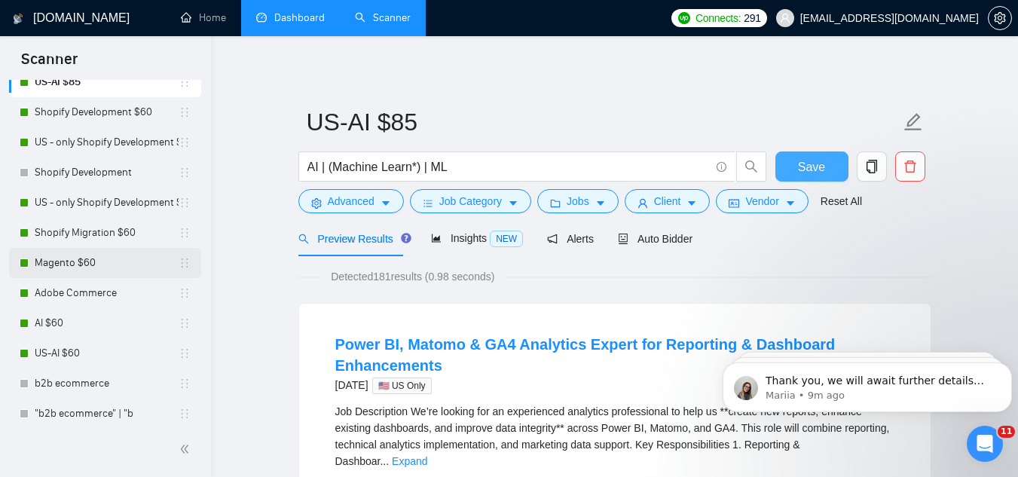
scroll to position [301, 0]
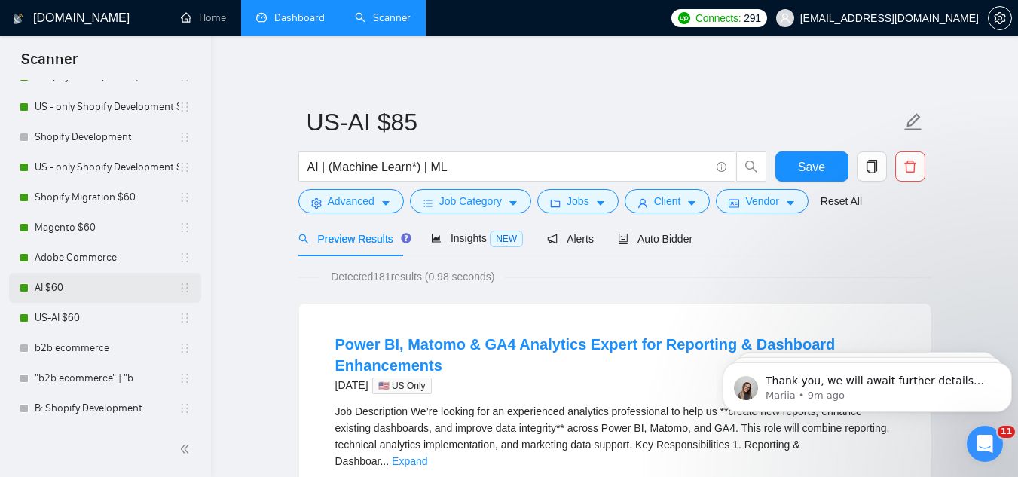
click at [96, 290] on link "AI $60" at bounding box center [107, 288] width 144 height 30
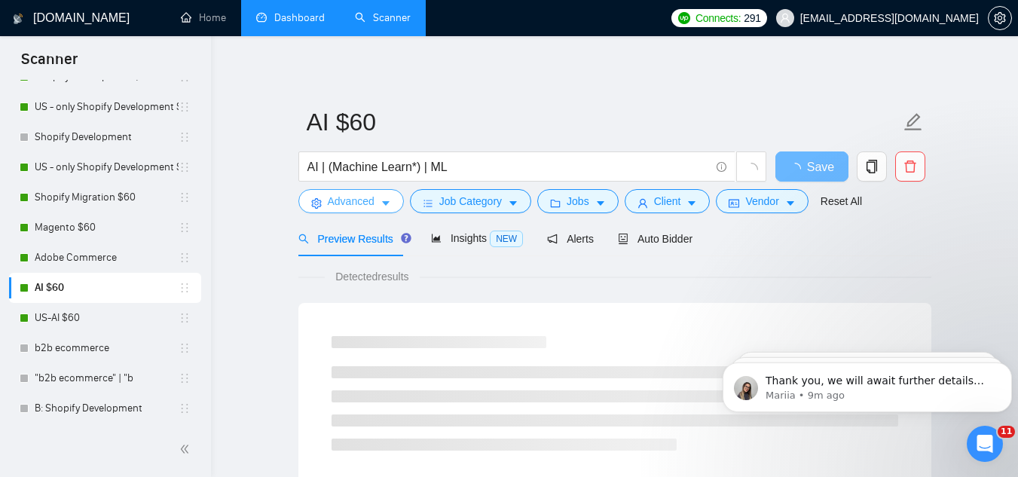
click at [325, 208] on button "Advanced" at bounding box center [350, 201] width 105 height 24
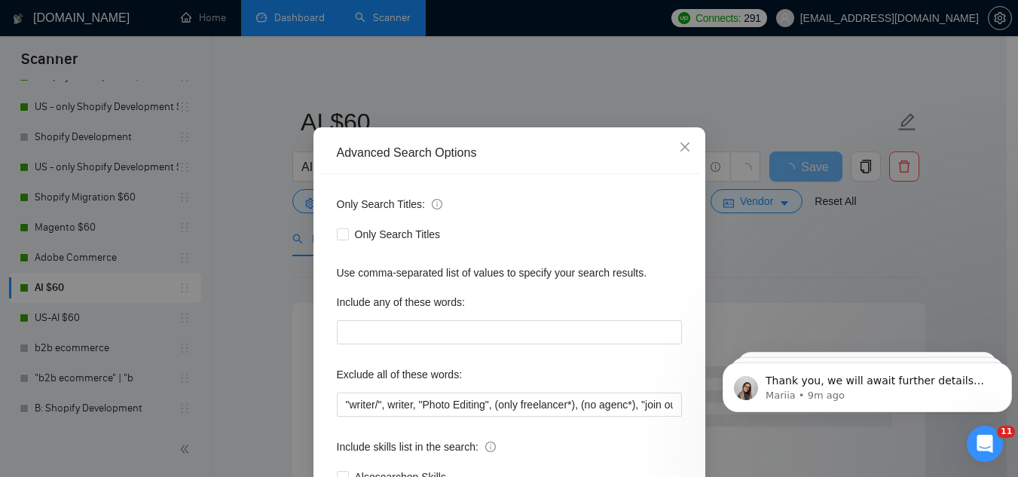
scroll to position [75, 0]
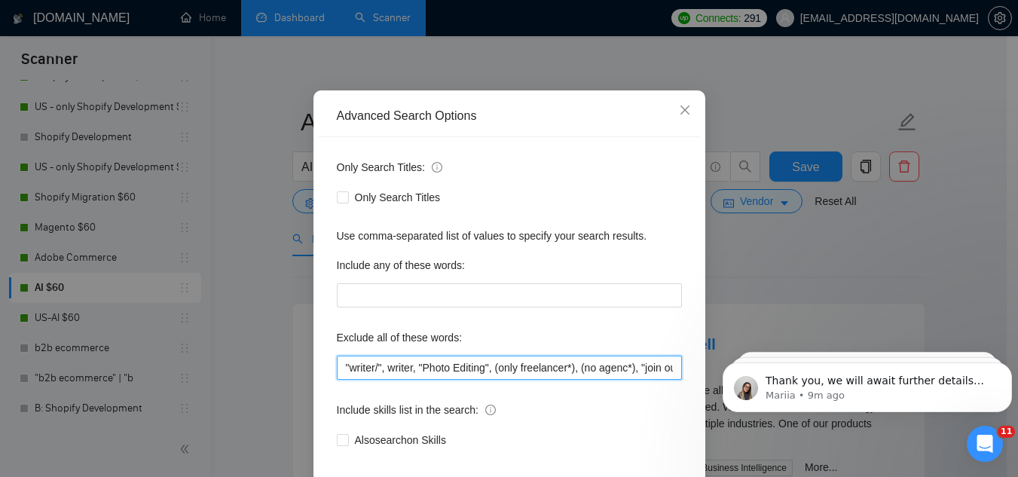
click at [340, 369] on input ""writer/", writer, "Photo Editing", (only freelancer*), (no agenc*), "join our"…" at bounding box center [509, 368] width 345 height 24
paste input "(technical writing*)"
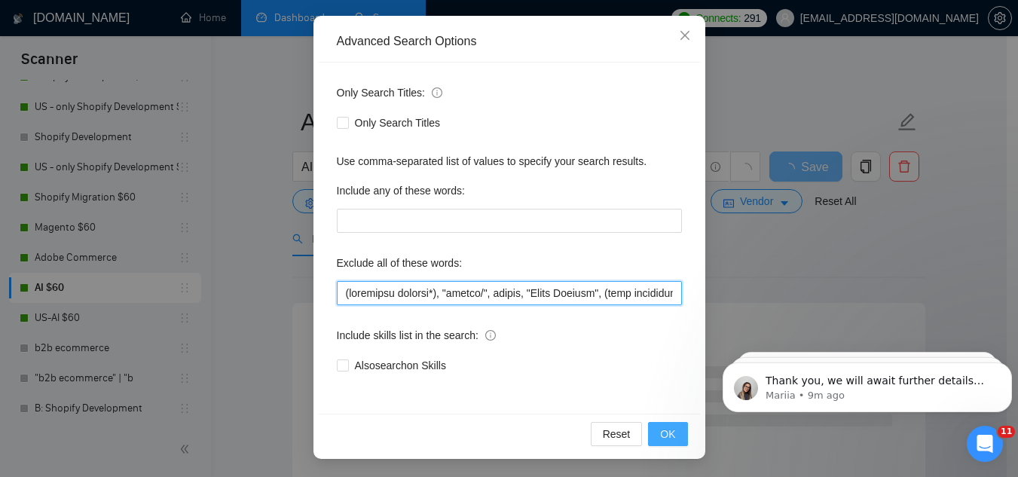
type input "(loremipsu dolorsi*), "ametco/", adipis, "Elits Doeiusm", (temp incididunt*), (…"
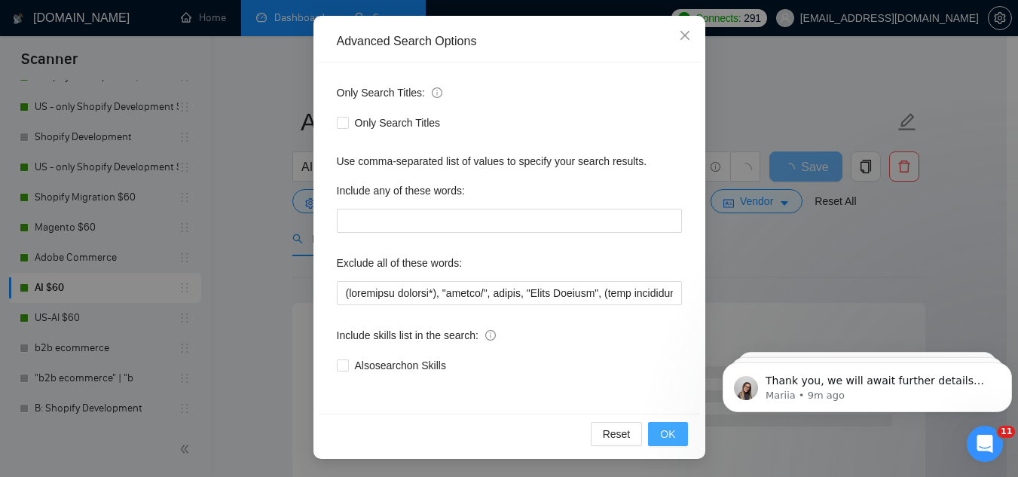
click at [660, 438] on span "OK" at bounding box center [667, 434] width 15 height 17
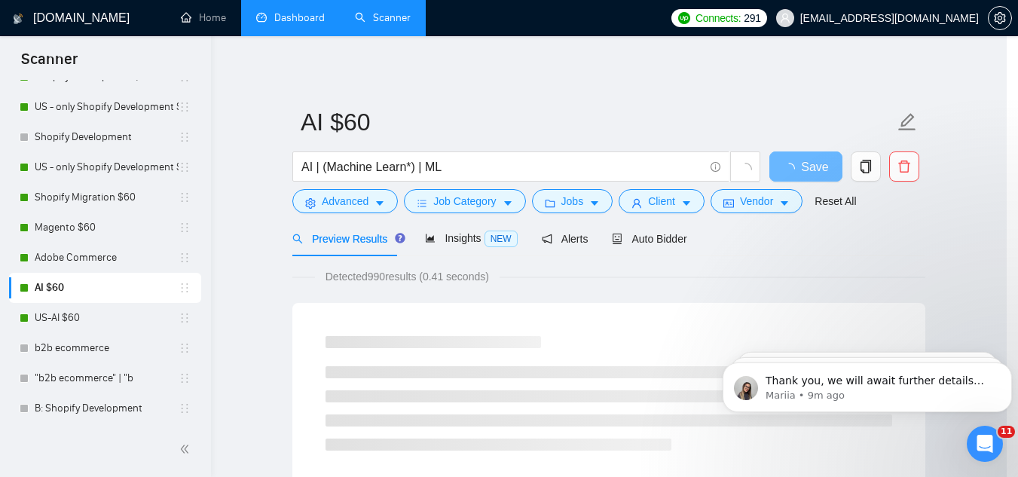
scroll to position [75, 0]
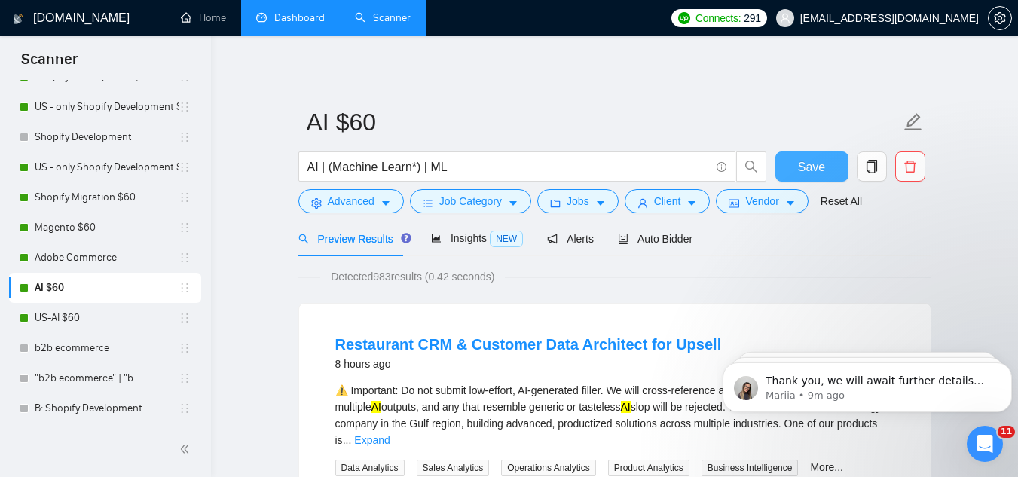
click at [815, 172] on span "Save" at bounding box center [811, 166] width 27 height 19
drag, startPoint x: 85, startPoint y: 322, endPoint x: 126, endPoint y: 319, distance: 40.9
click at [85, 322] on link "US-AI $60" at bounding box center [107, 318] width 144 height 30
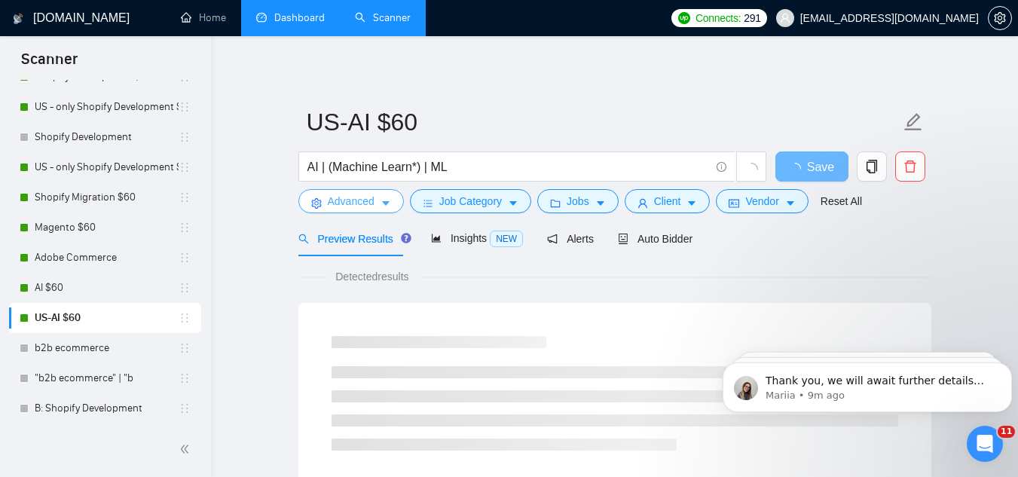
click at [364, 194] on span "Advanced" at bounding box center [351, 201] width 47 height 17
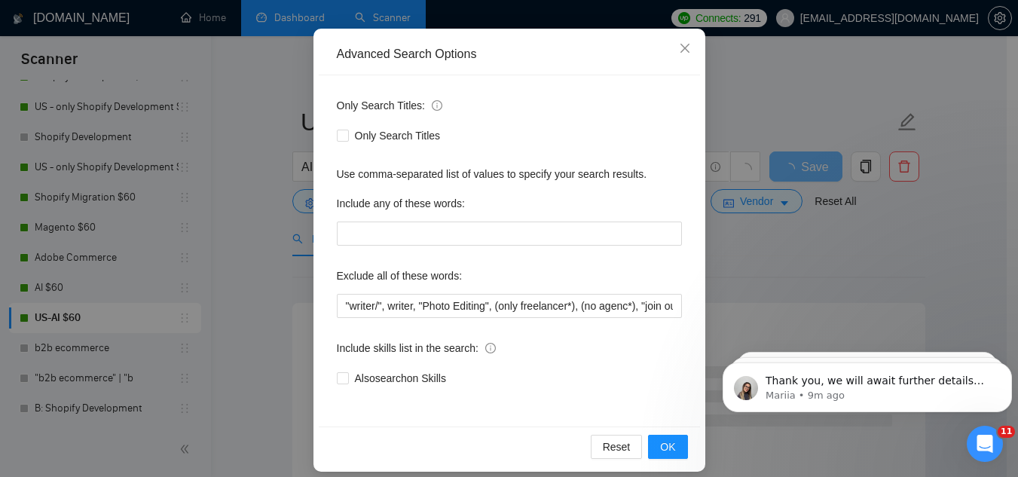
scroll to position [150, 0]
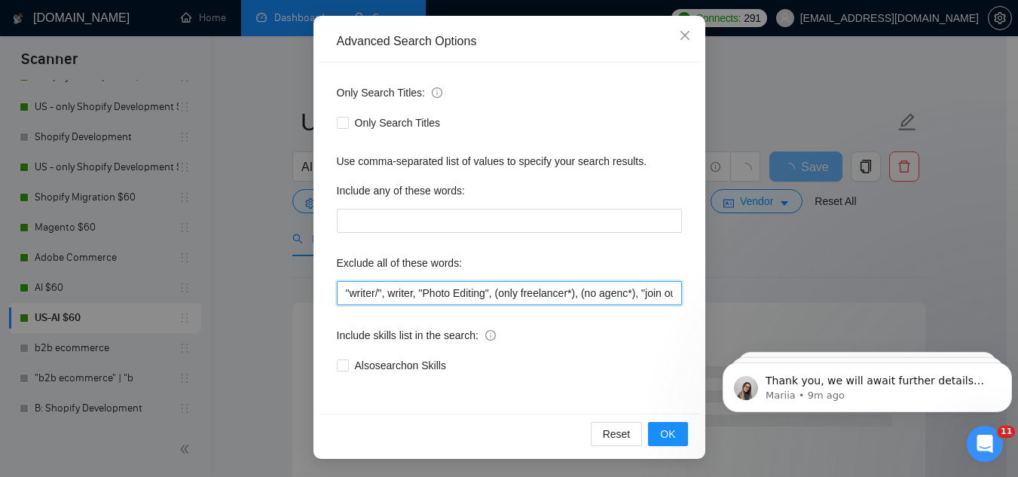
click at [337, 296] on input ""writer/", writer, "Photo Editing", (only freelancer*), (no agenc*), "join our"…" at bounding box center [509, 293] width 345 height 24
paste input "(technical writing*)"
type input "(loremipsu dolorsi*), "ametco/", adipis, "Elits Doeiusm", (temp incididunt*), (…"
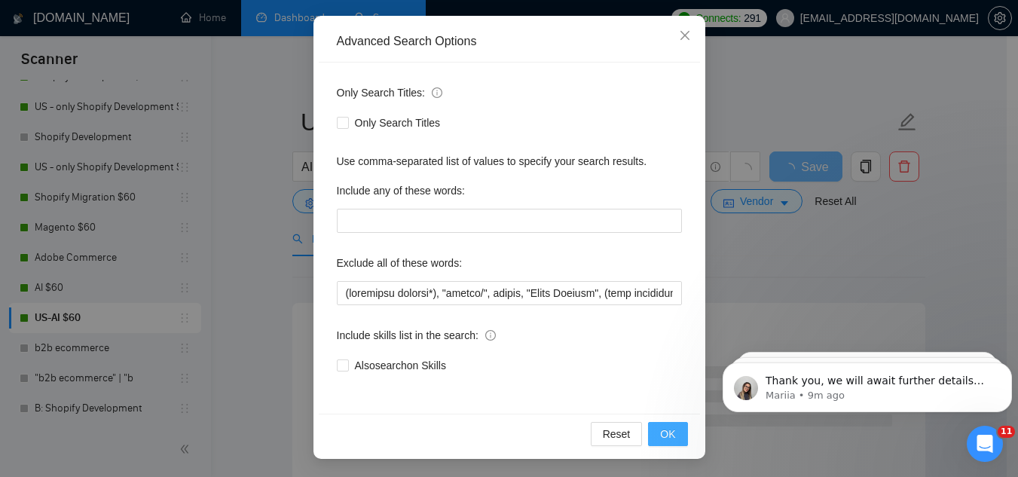
click at [660, 441] on span "OK" at bounding box center [667, 434] width 15 height 17
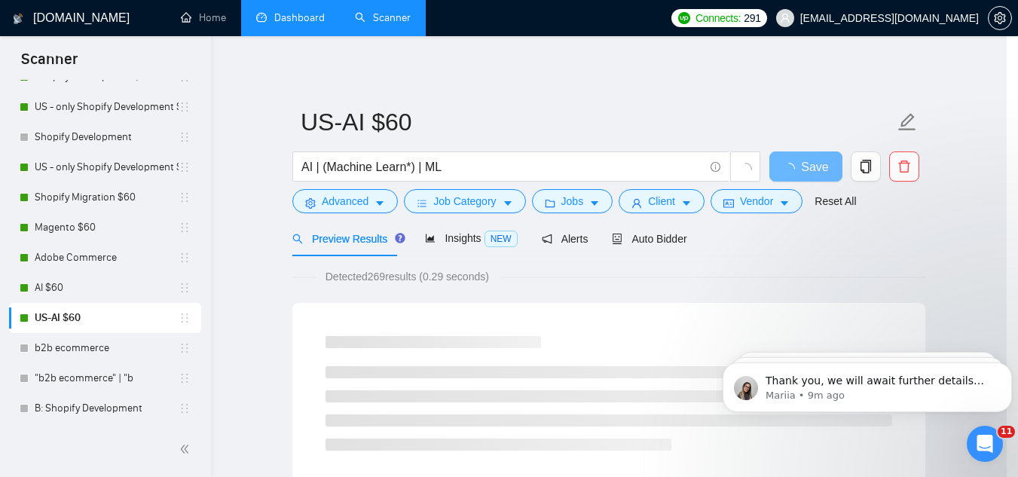
scroll to position [75, 0]
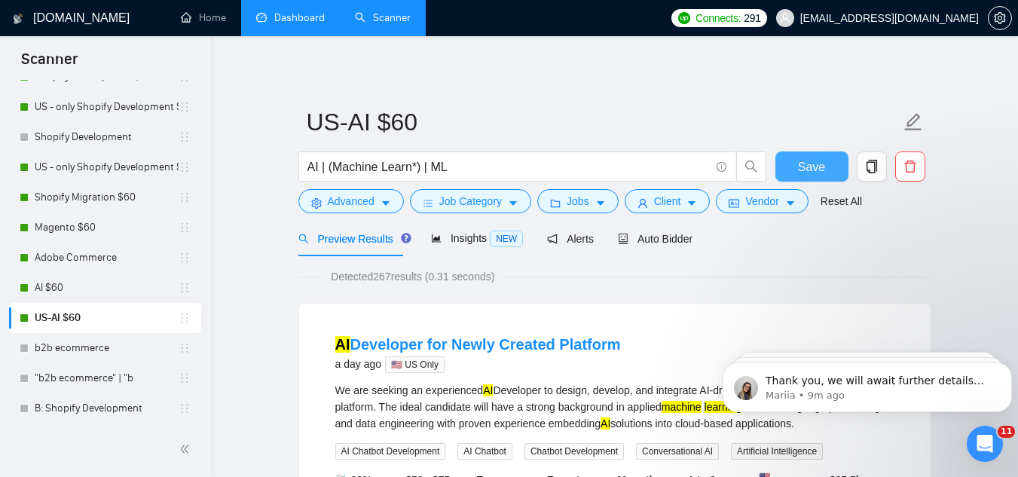
click at [819, 171] on span "Save" at bounding box center [811, 166] width 27 height 19
click at [903, 383] on p "Thank you, we will await further details from you.This subscription has been sc…" at bounding box center [878, 381] width 227 height 15
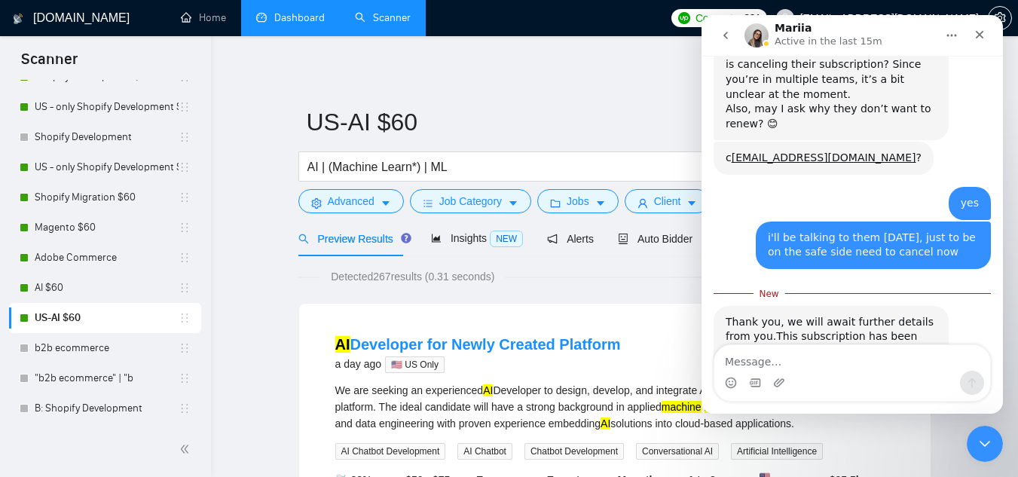
scroll to position [1203, 0]
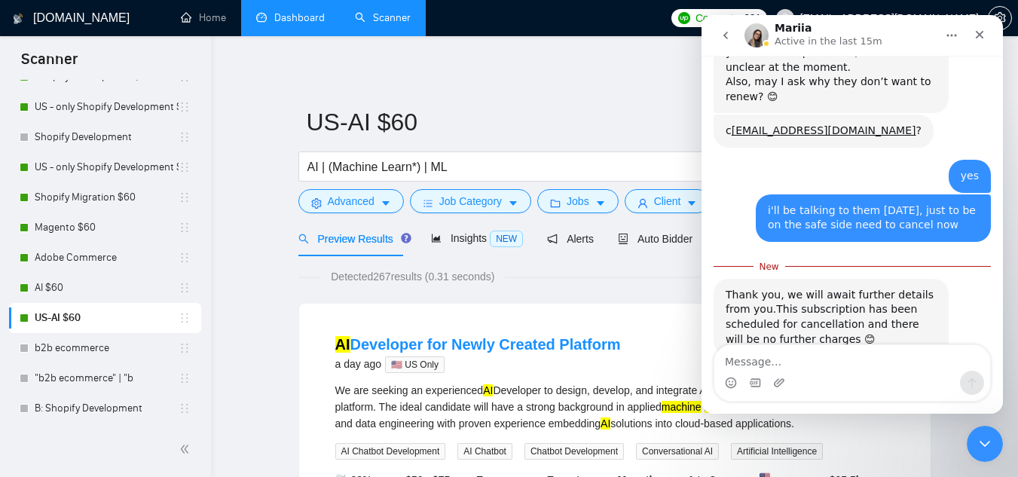
click at [871, 365] on textarea "Message…" at bounding box center [852, 358] width 276 height 26
type textarea "thank you, [PERSON_NAME]!"
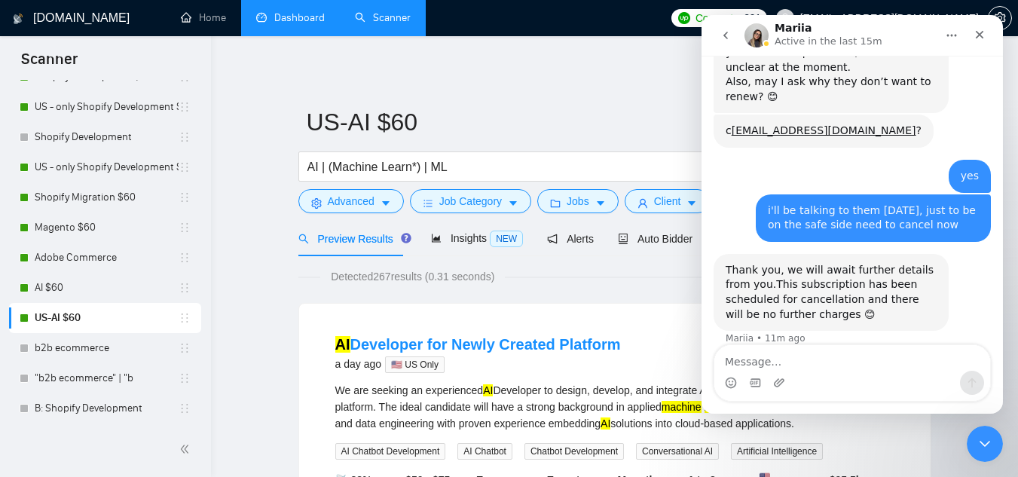
scroll to position [1223, 0]
